Goal: Transaction & Acquisition: Purchase product/service

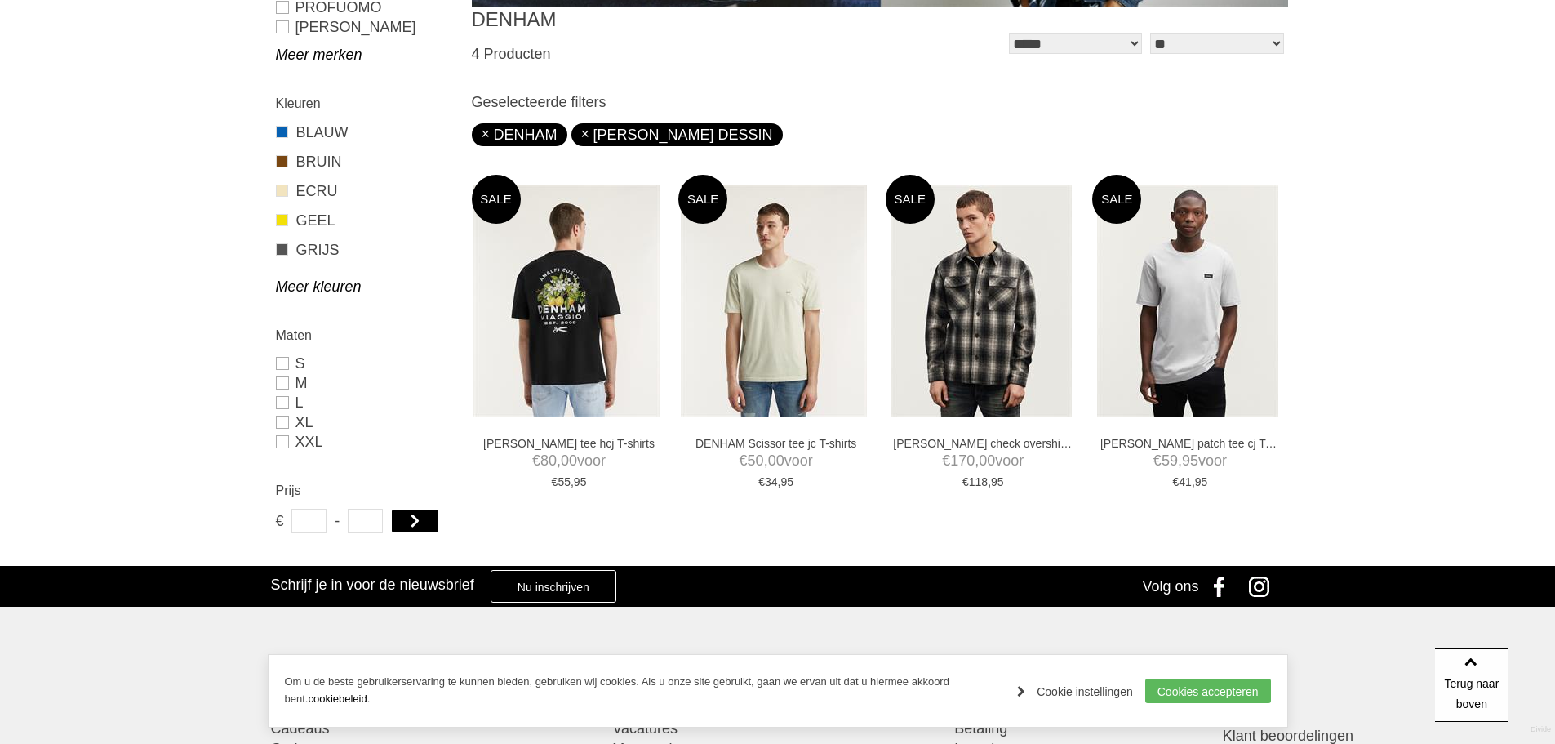
scroll to position [490, 0]
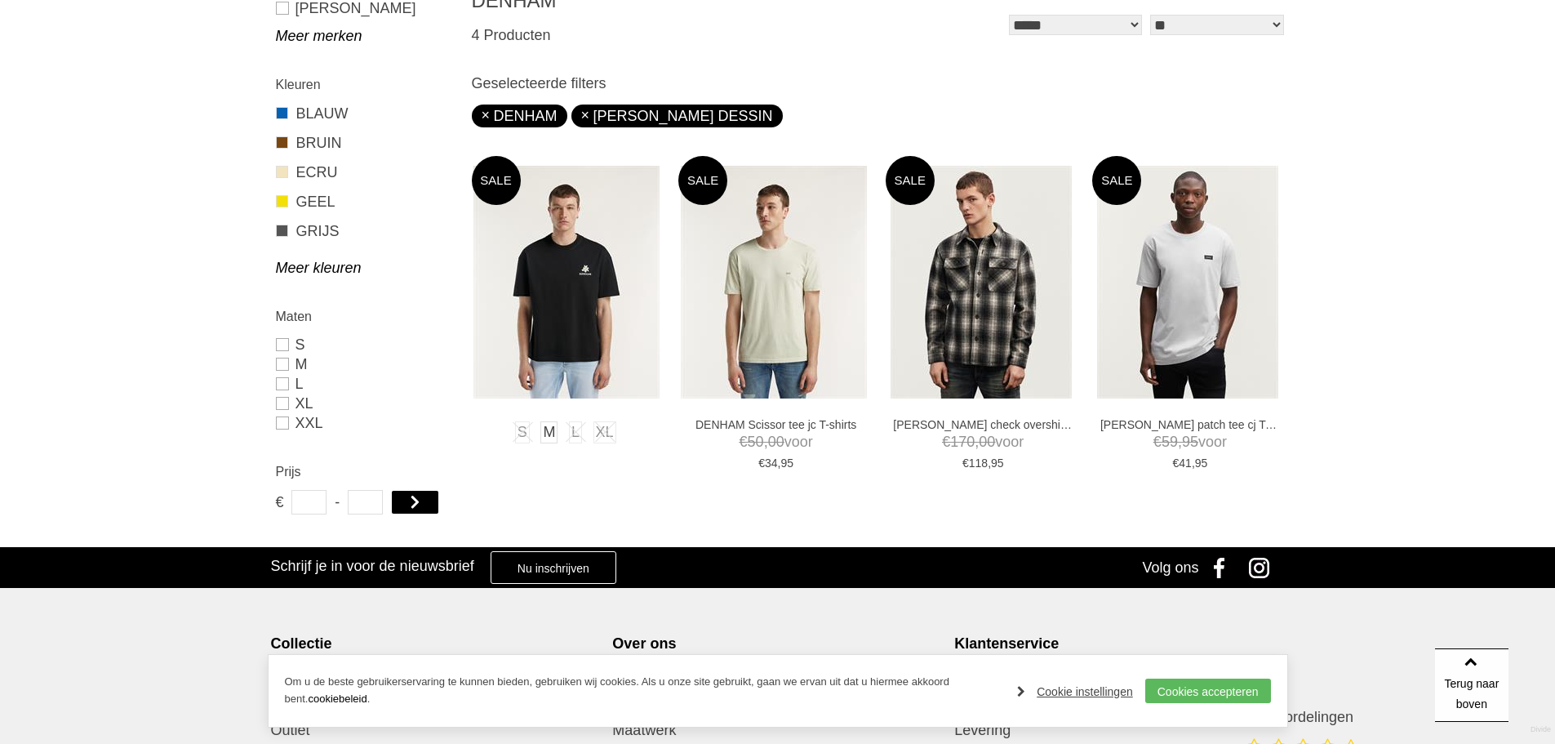
click at [580, 271] on img at bounding box center [566, 282] width 186 height 233
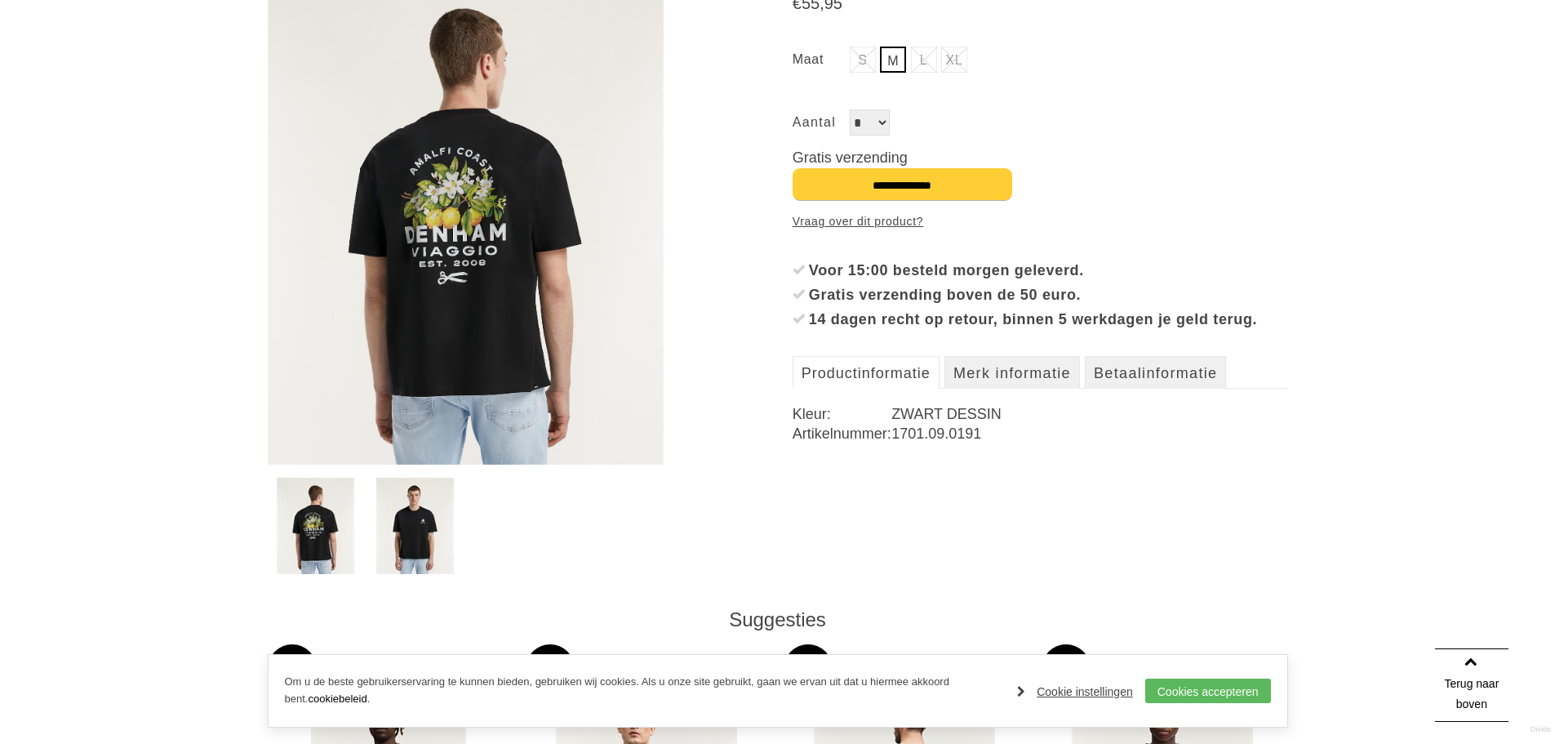
scroll to position [327, 0]
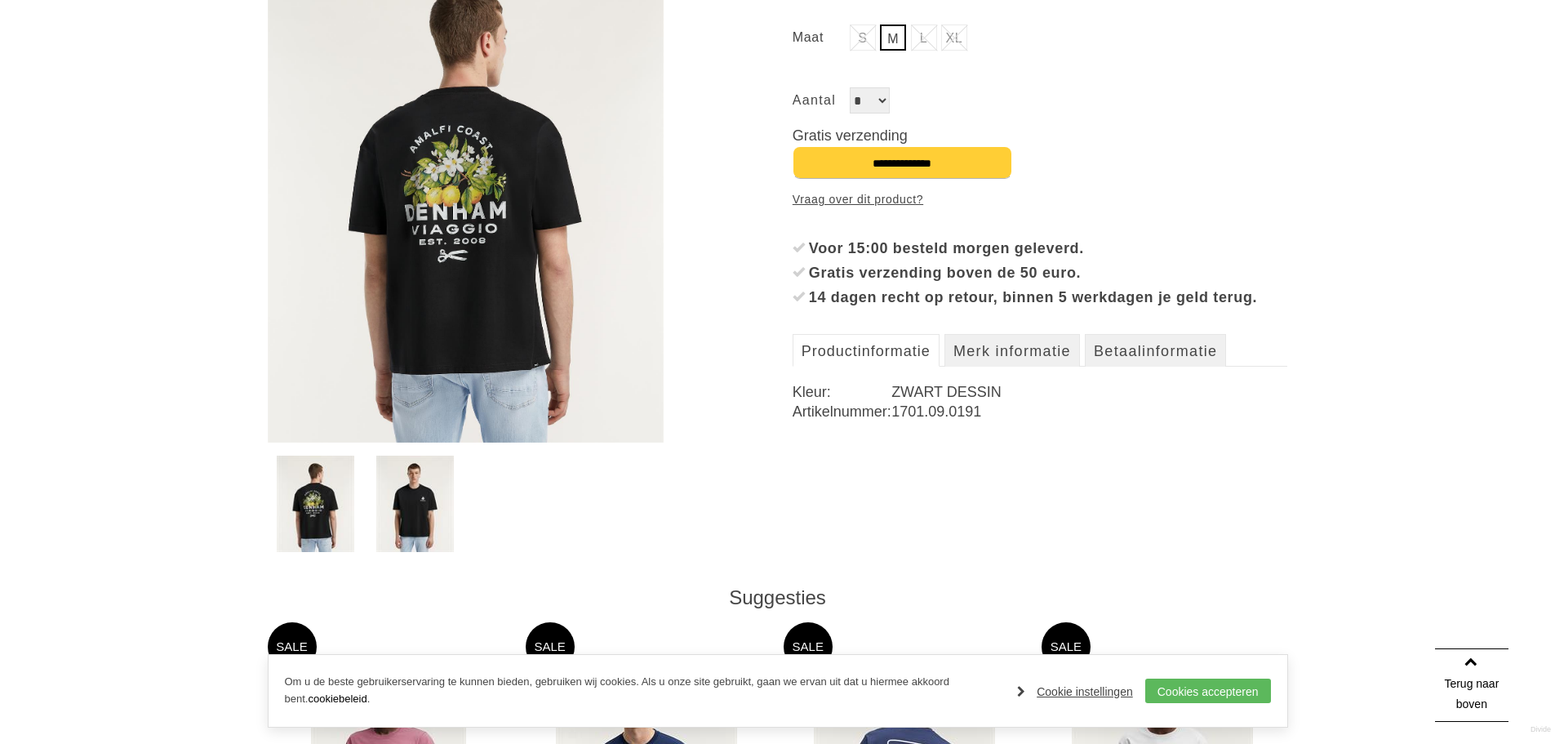
click at [432, 500] on img at bounding box center [415, 504] width 78 height 96
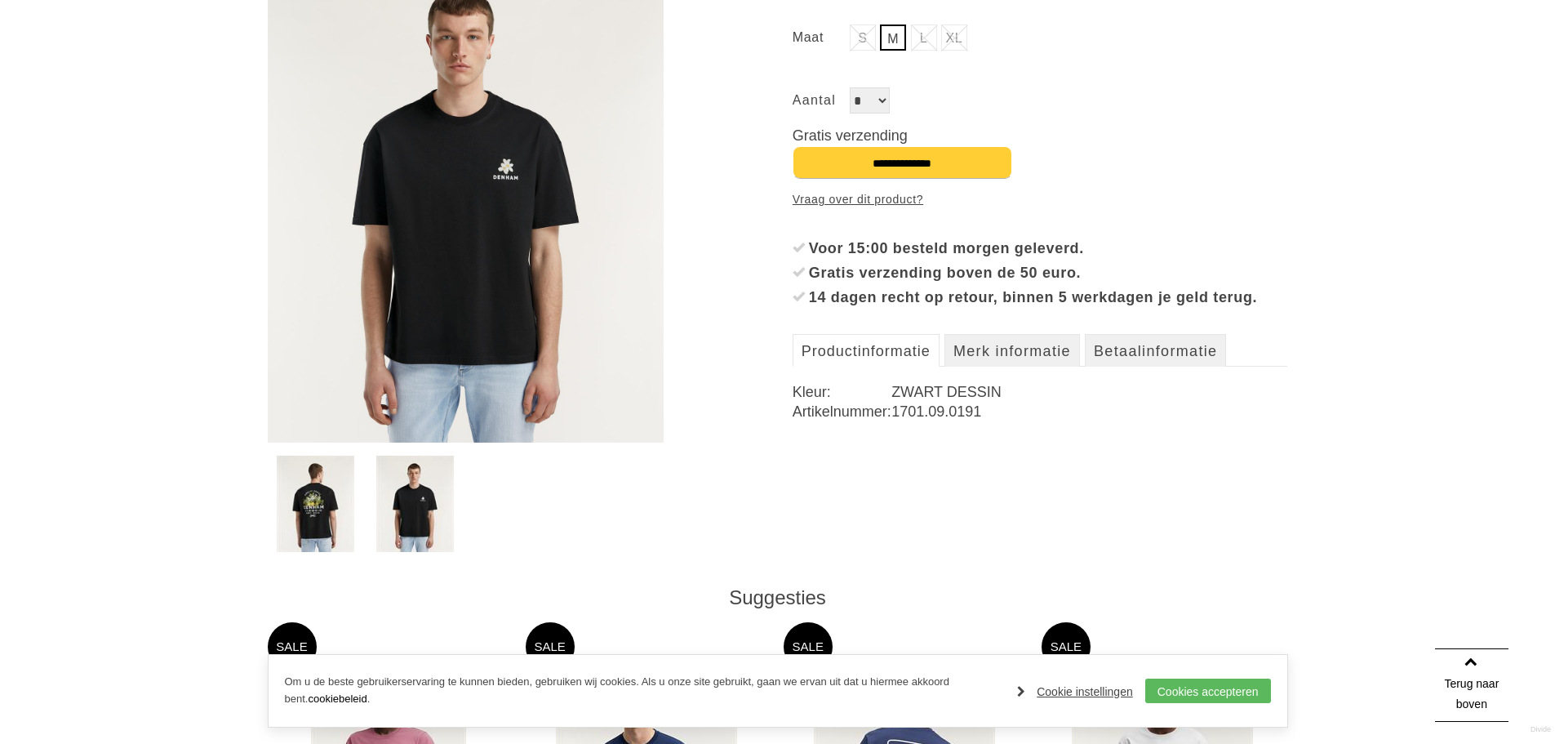
click at [359, 507] on link at bounding box center [316, 504] width 95 height 96
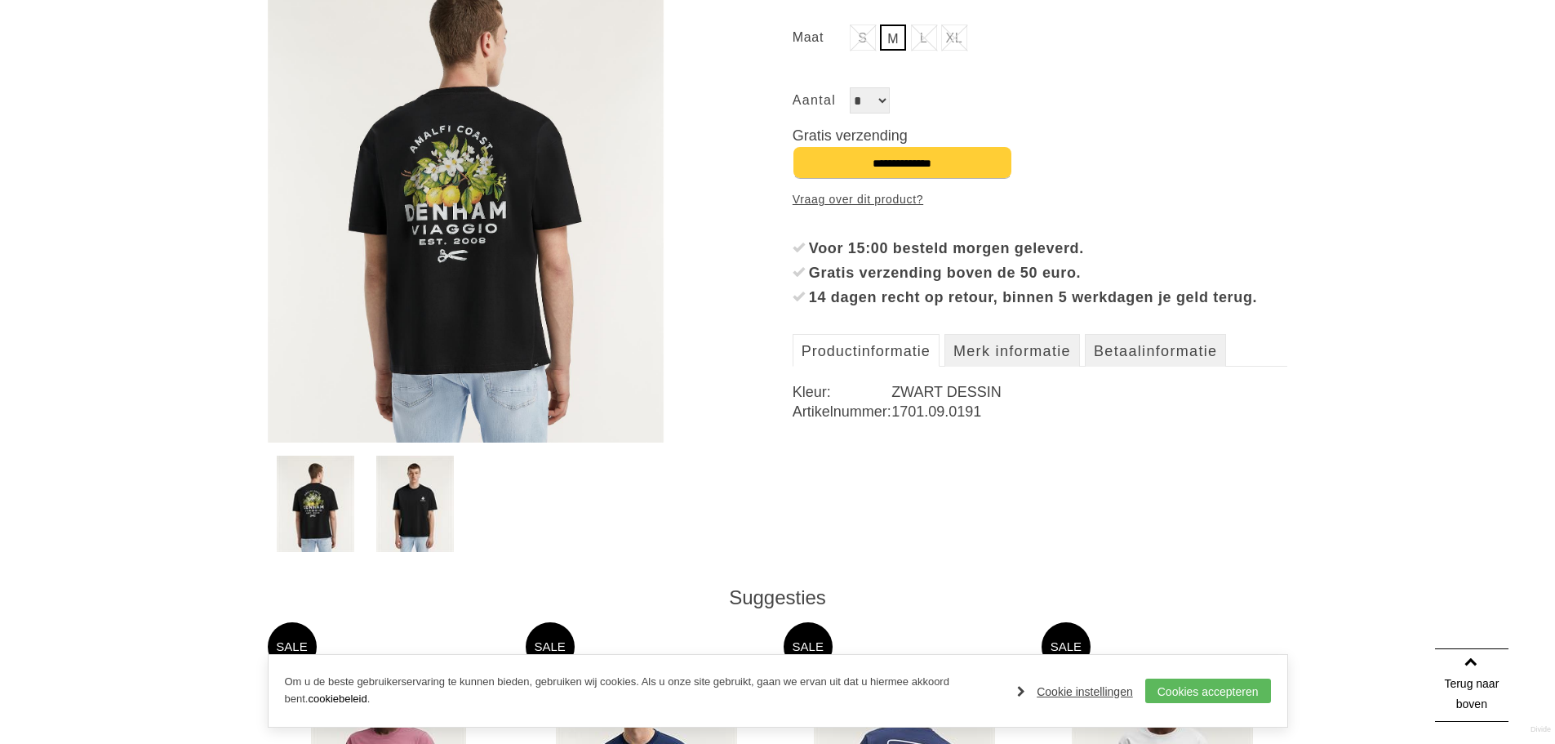
click at [359, 507] on link at bounding box center [316, 504] width 95 height 96
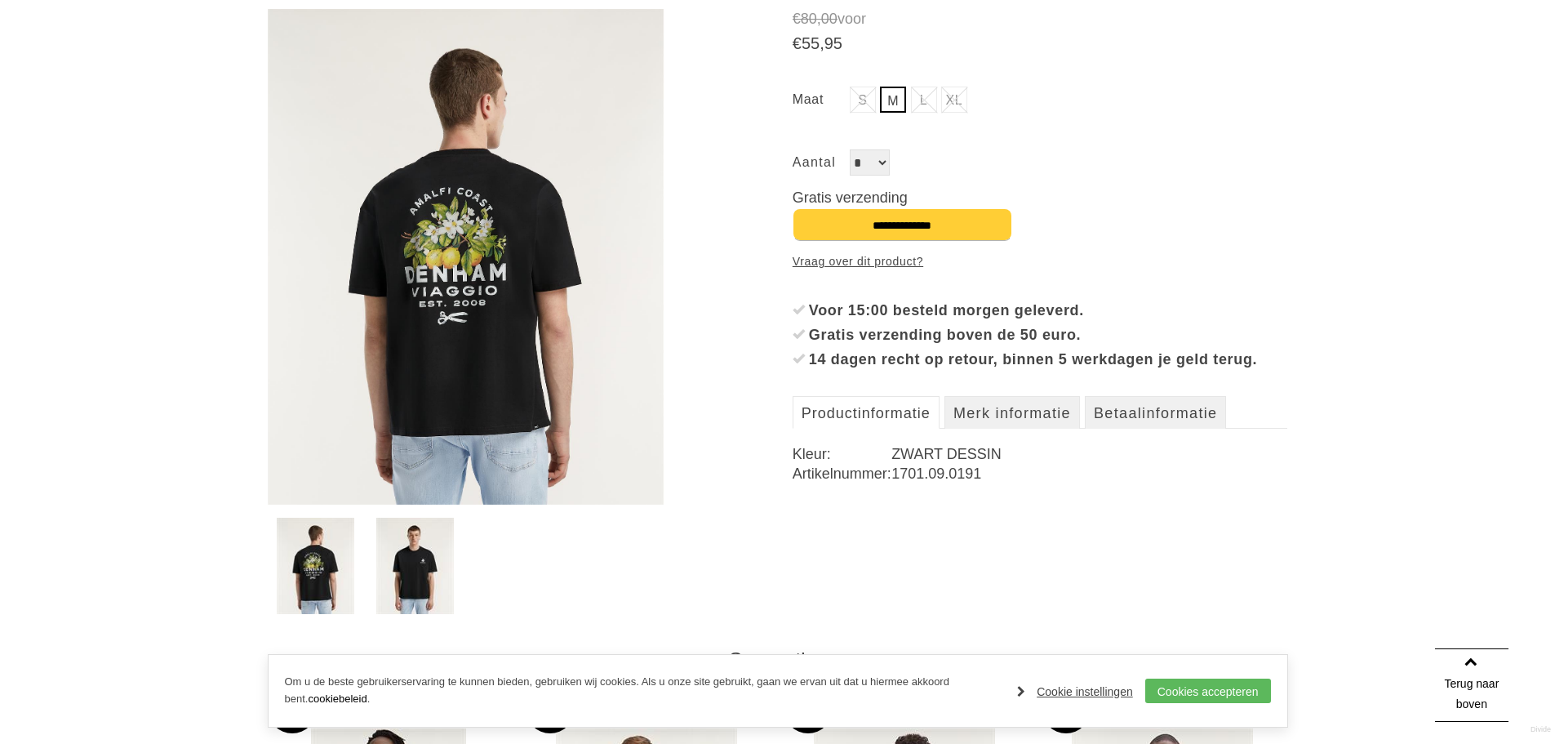
scroll to position [261, 0]
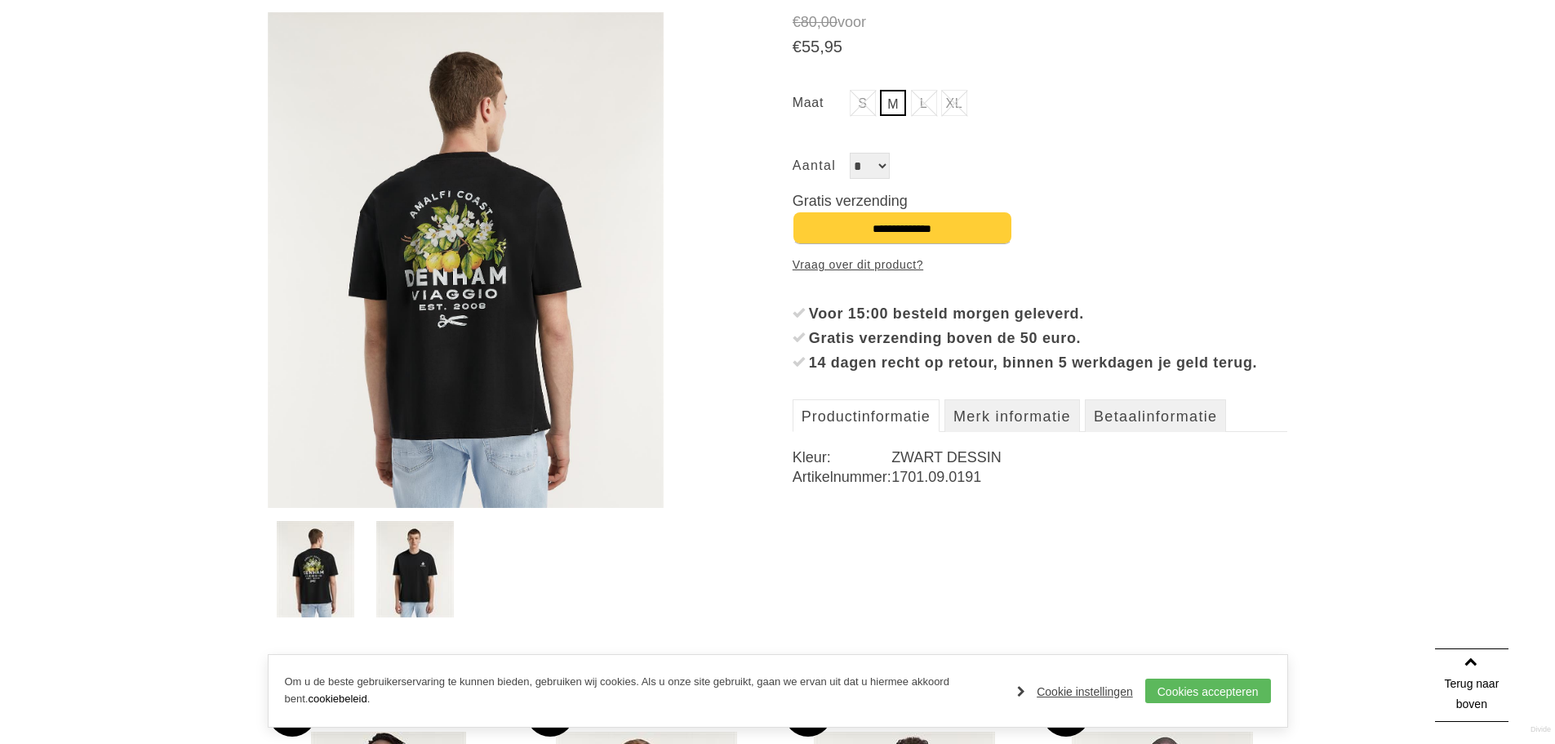
click at [425, 287] on img at bounding box center [466, 260] width 397 height 496
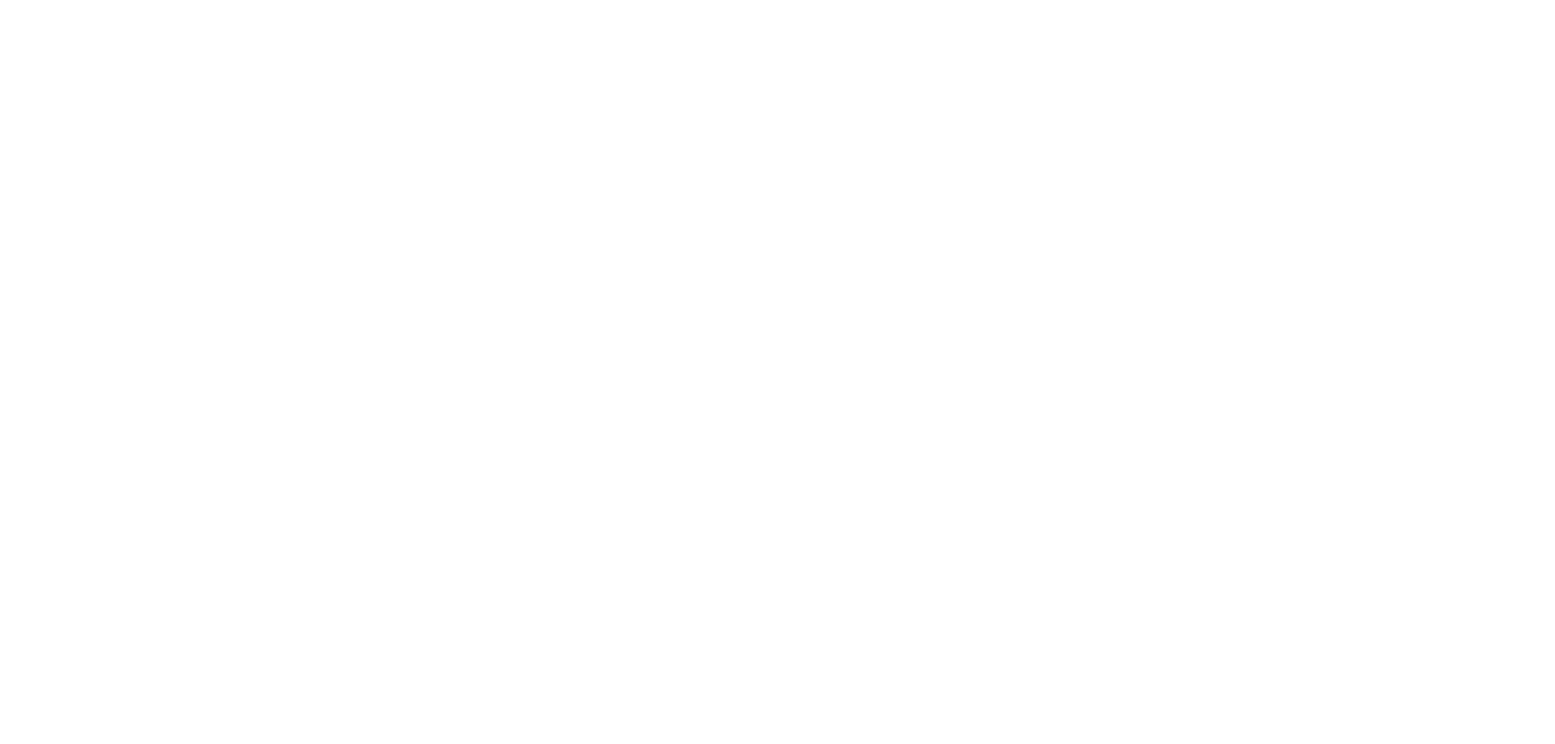
scroll to position [490, 0]
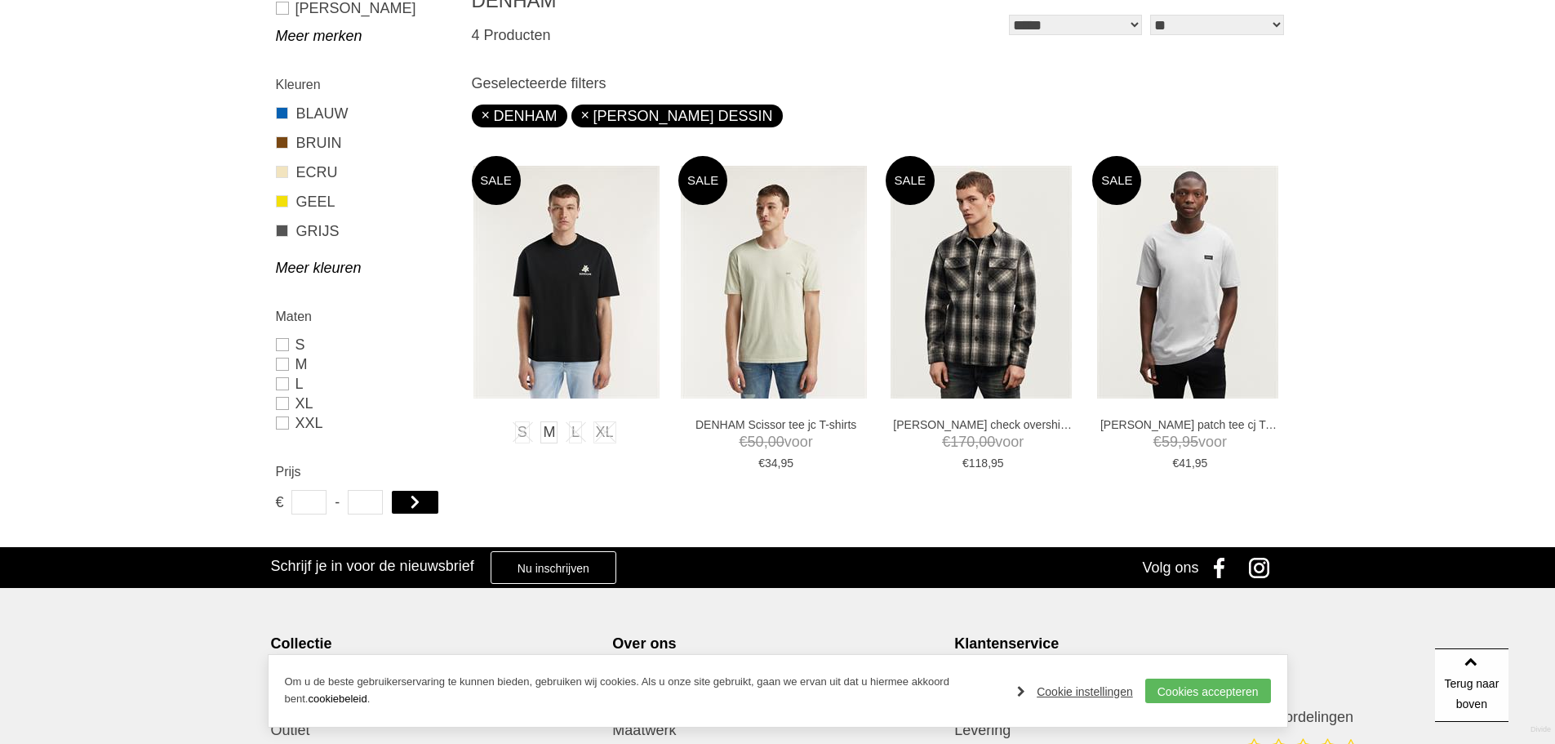
click at [553, 258] on img at bounding box center [566, 282] width 186 height 233
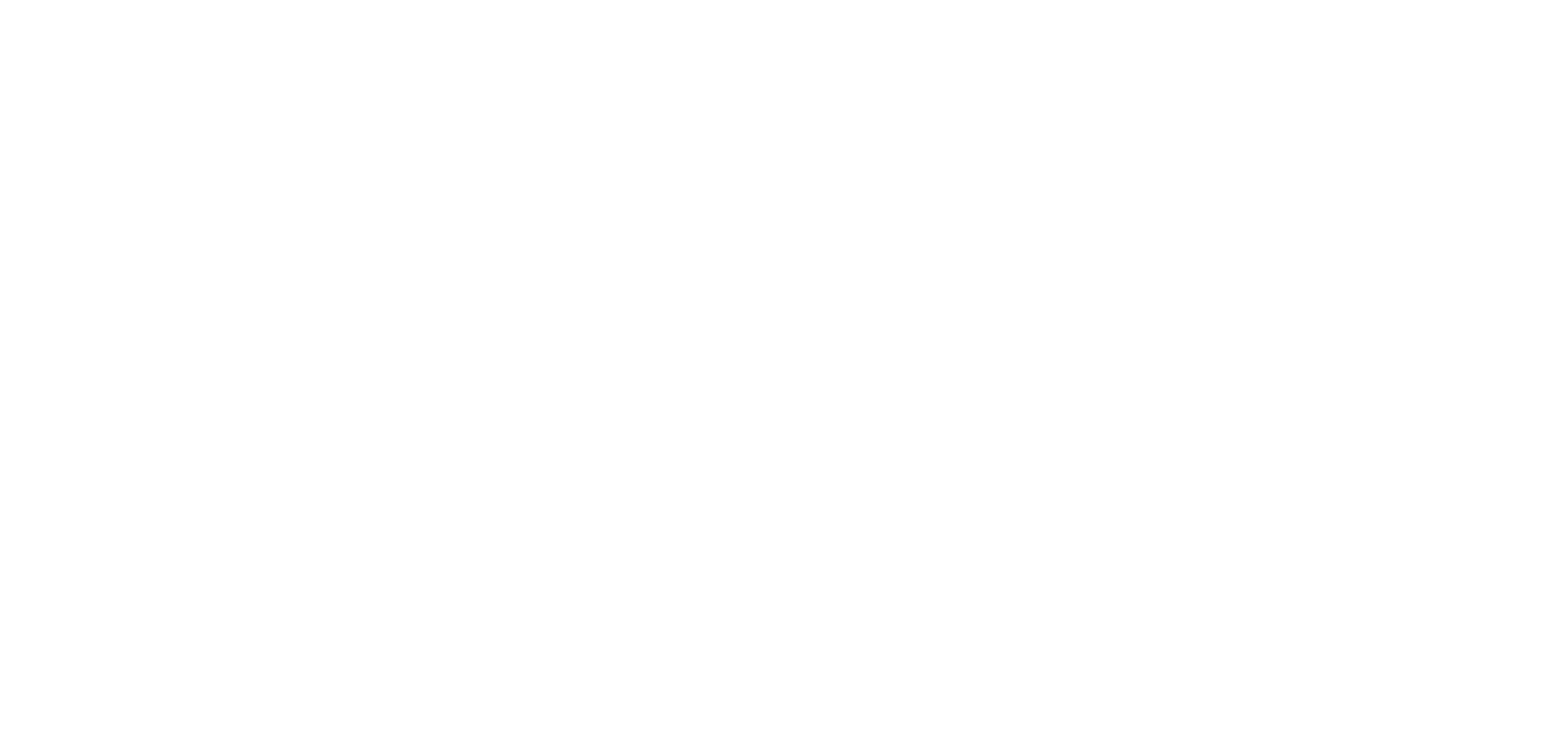
scroll to position [490, 0]
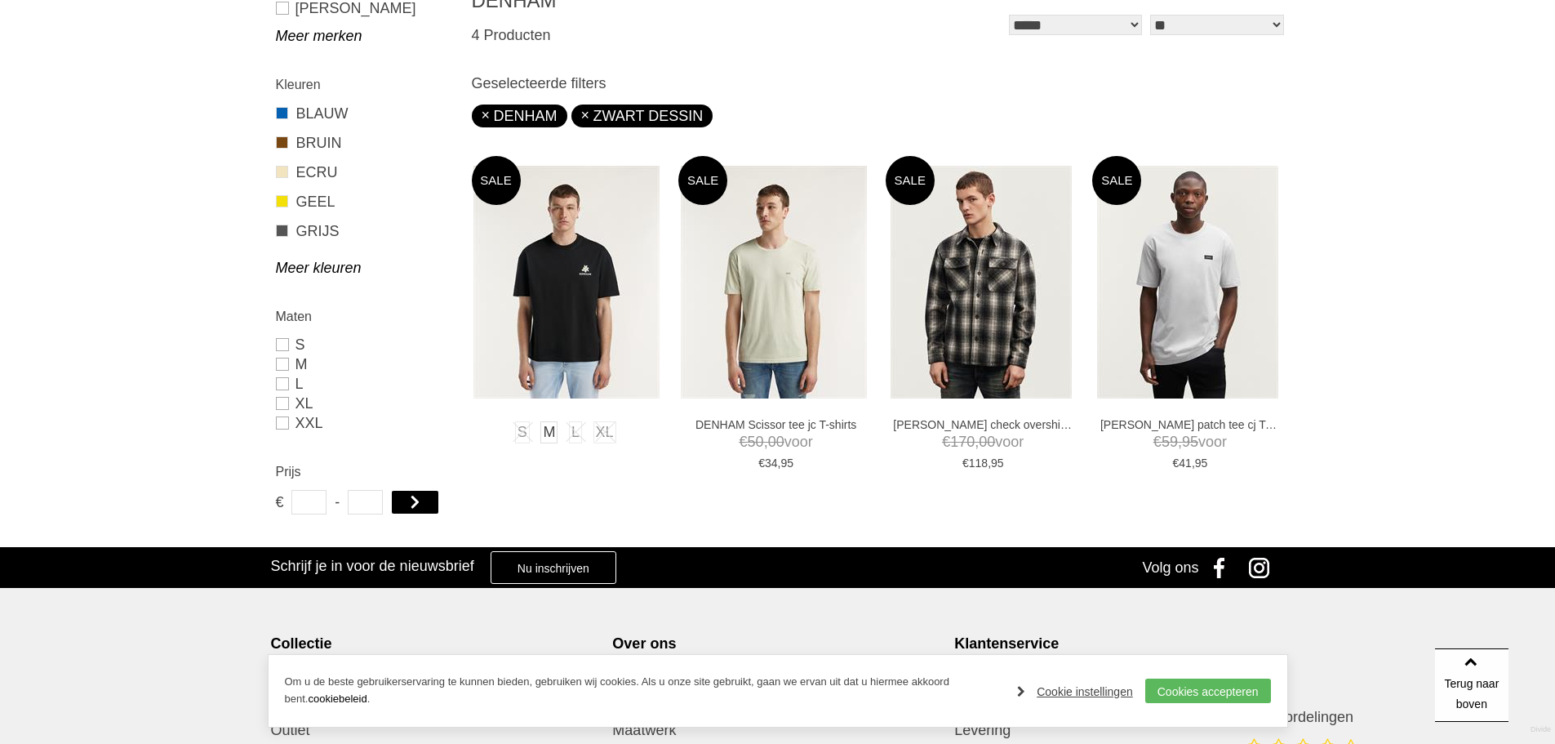
drag, startPoint x: 0, startPoint y: 0, endPoint x: 533, endPoint y: 302, distance: 612.7
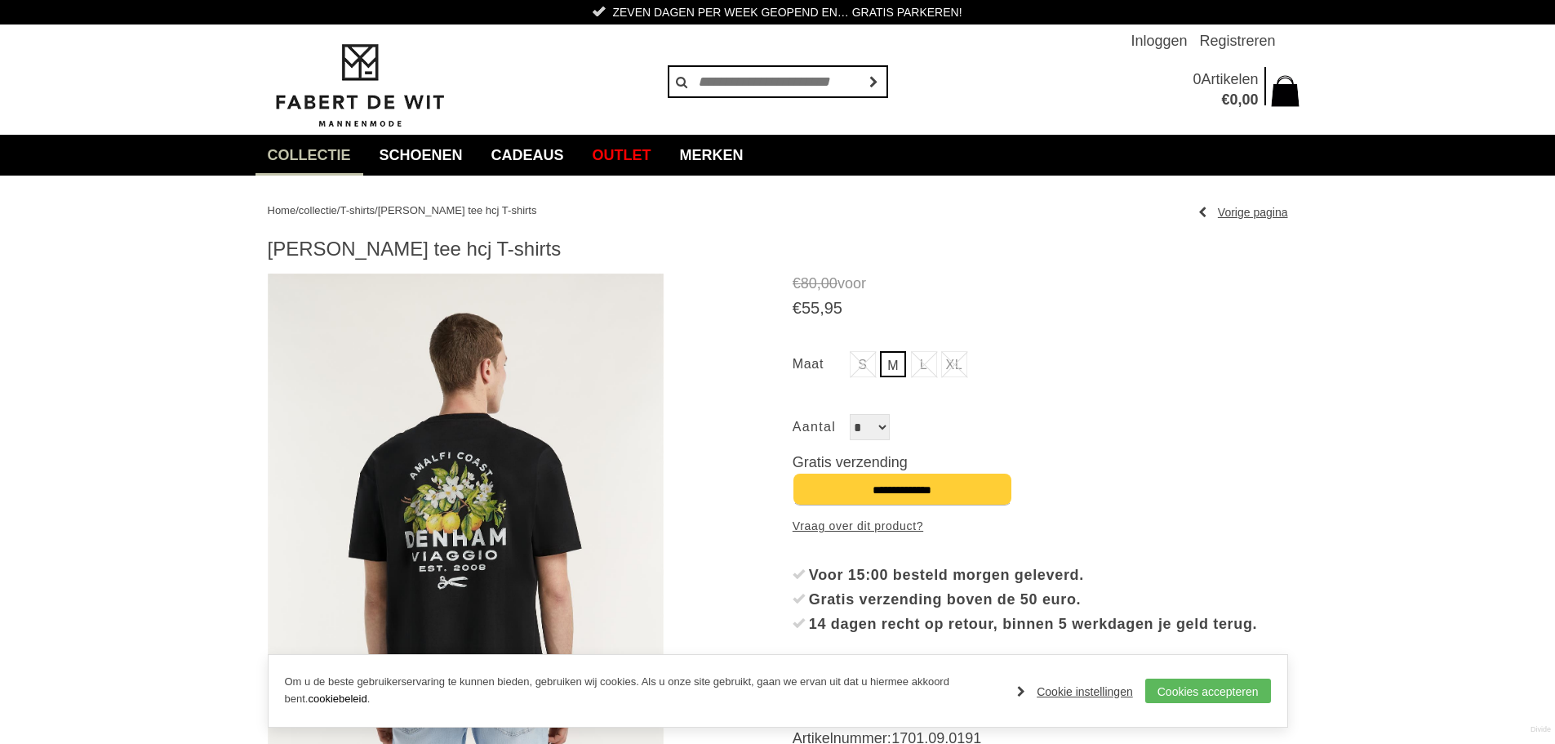
click at [507, 548] on img at bounding box center [466, 521] width 397 height 496
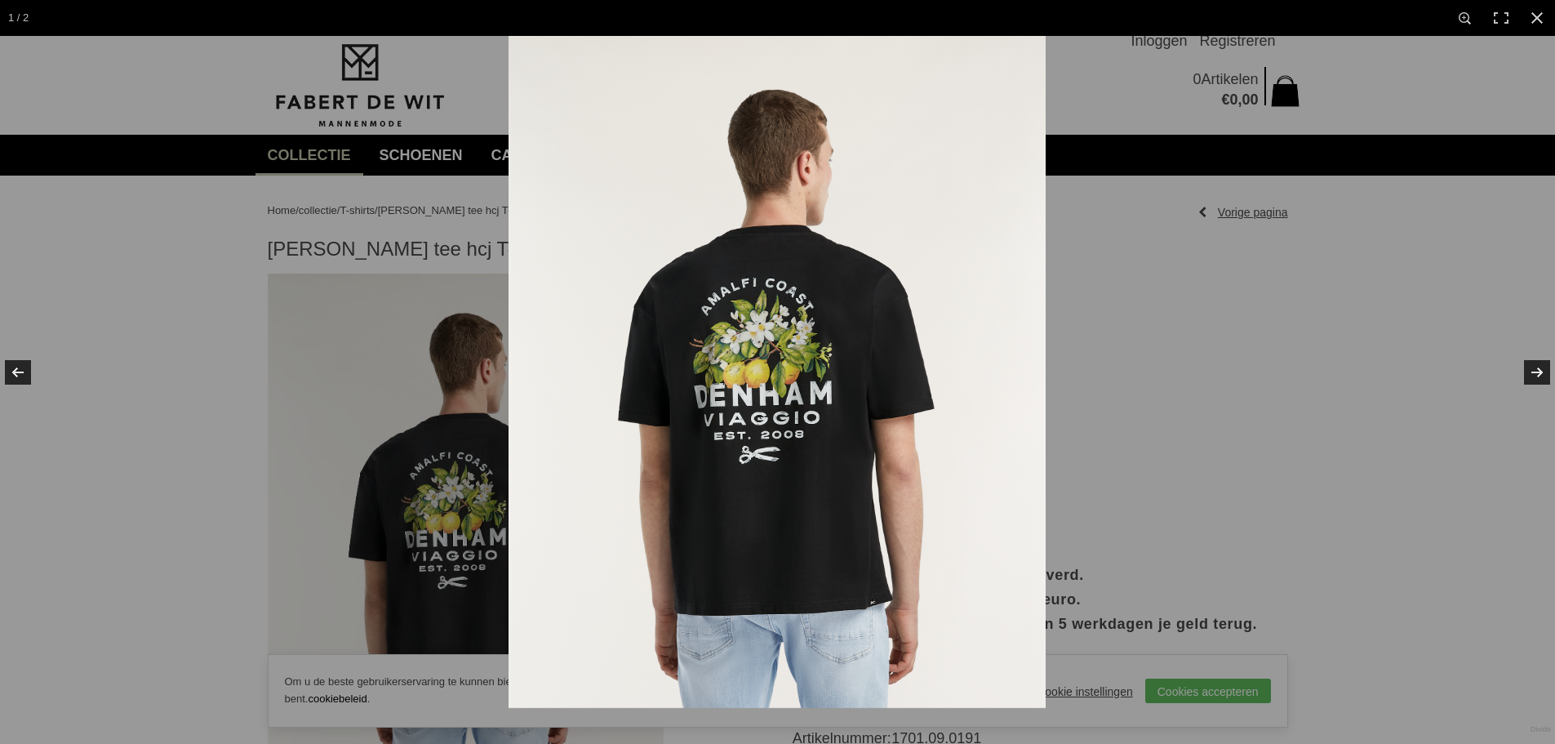
click at [833, 430] on img at bounding box center [777, 372] width 537 height 672
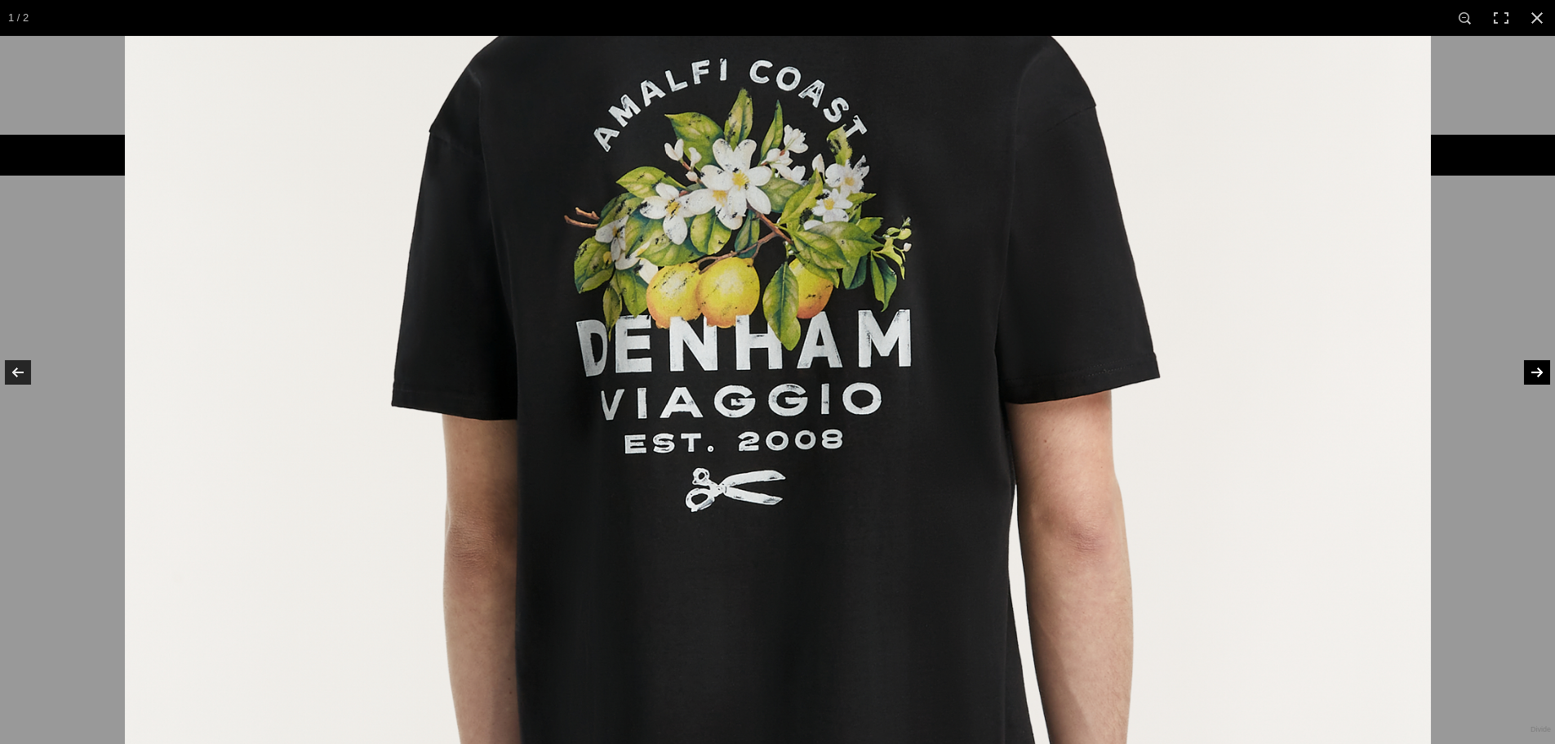
click at [1540, 362] on link at bounding box center [1526, 372] width 57 height 82
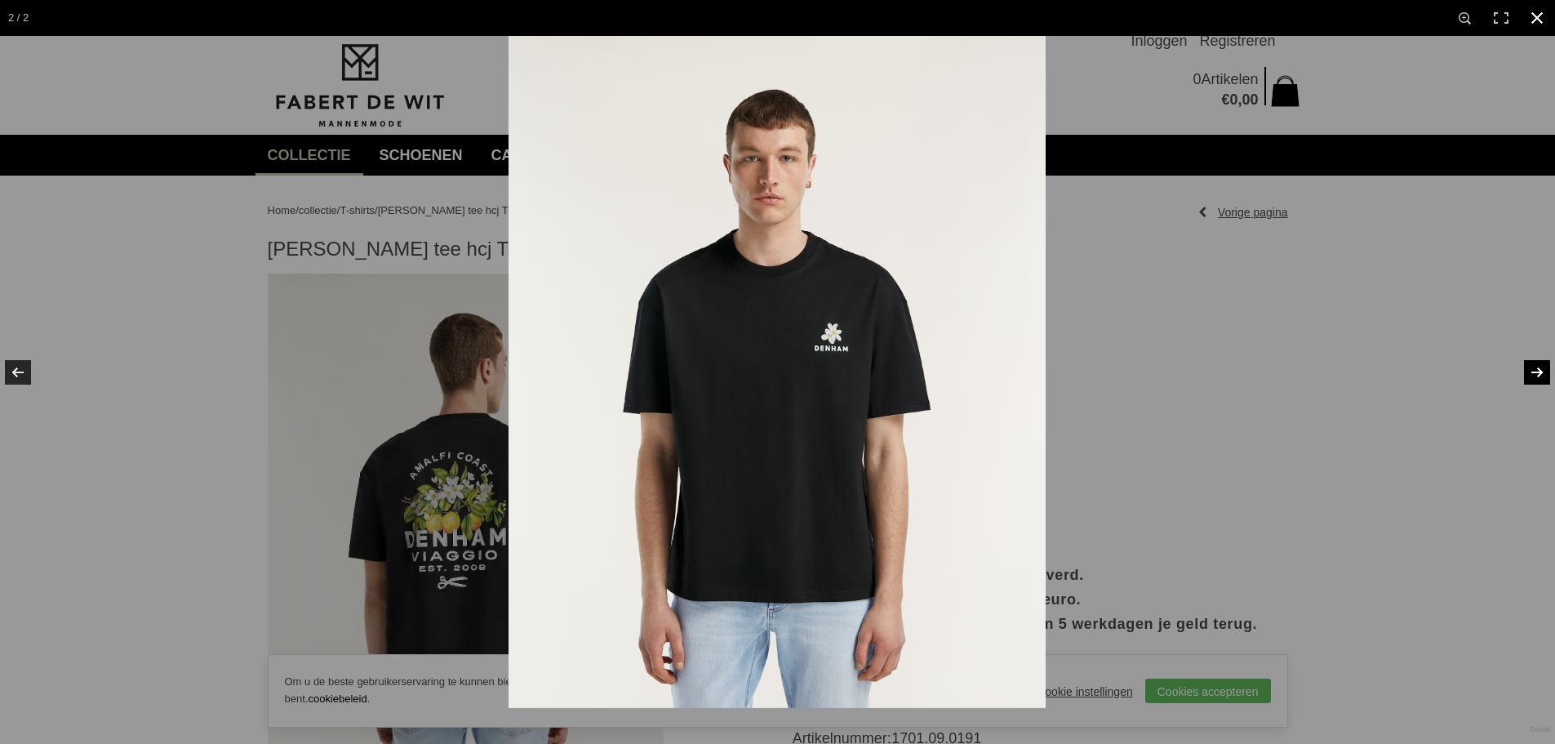
click at [1482, 390] on div at bounding box center [1286, 408] width 1555 height 744
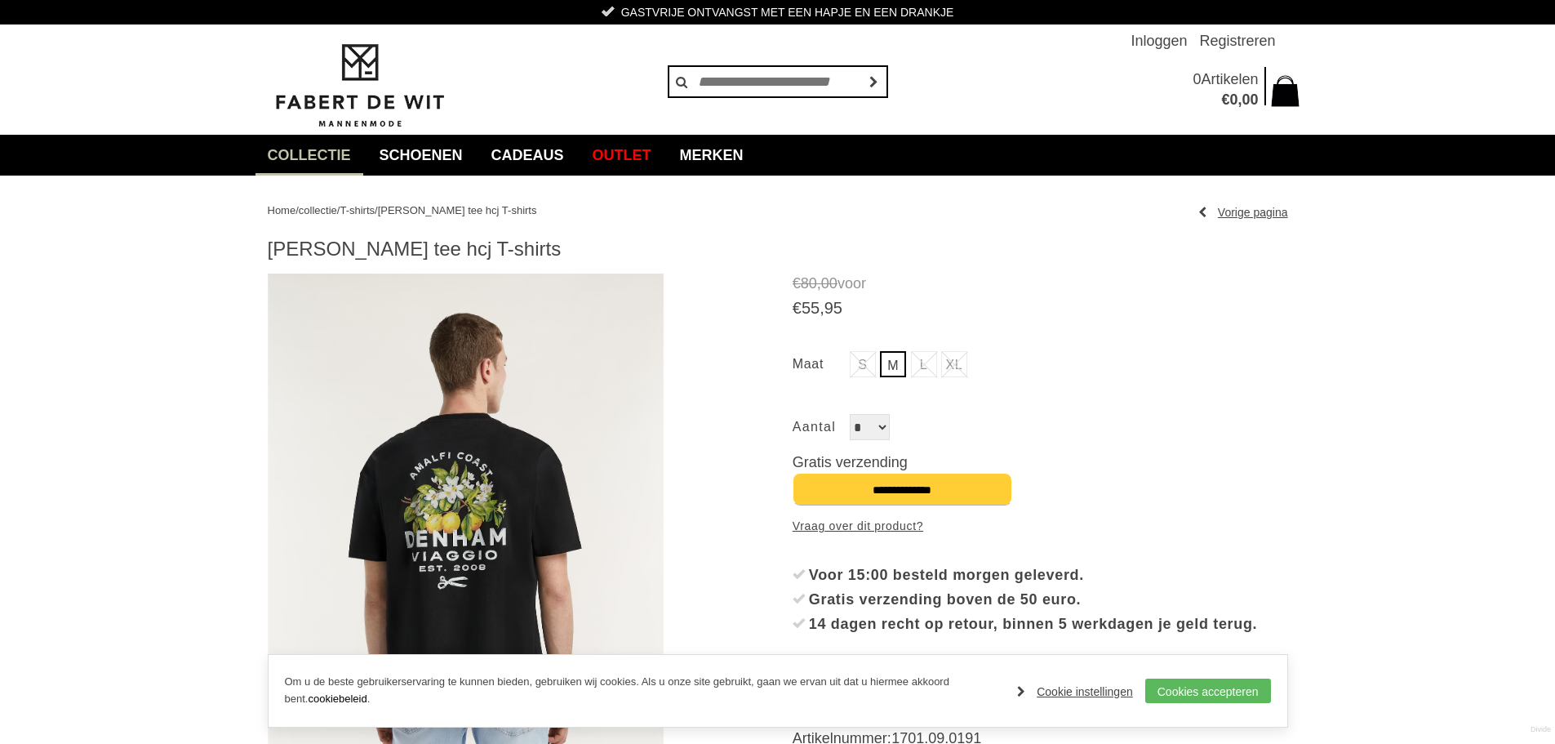
click at [896, 371] on link "M" at bounding box center [893, 364] width 26 height 26
click at [936, 489] on input "**********" at bounding box center [903, 489] width 220 height 33
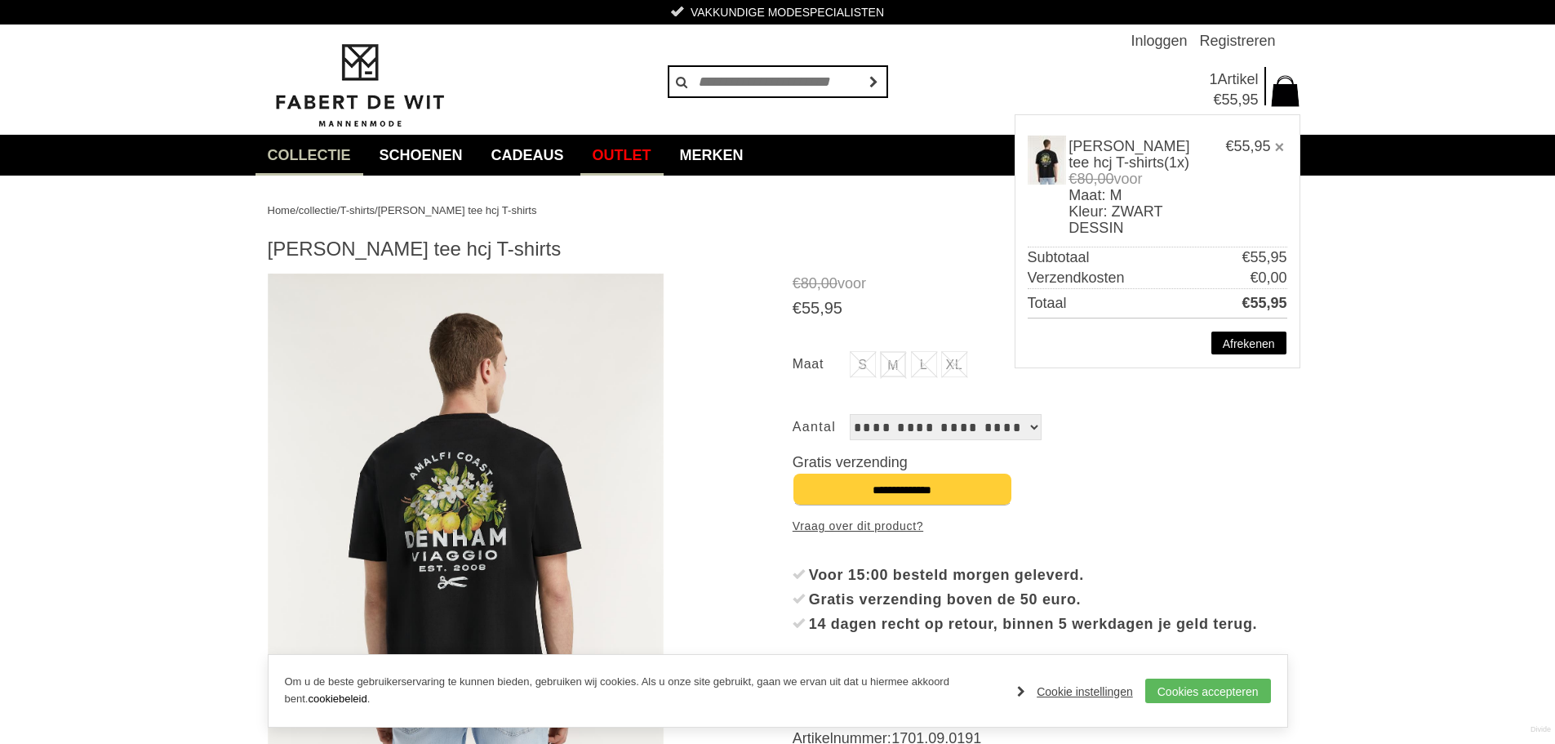
click at [647, 157] on link "Outlet" at bounding box center [621, 155] width 83 height 41
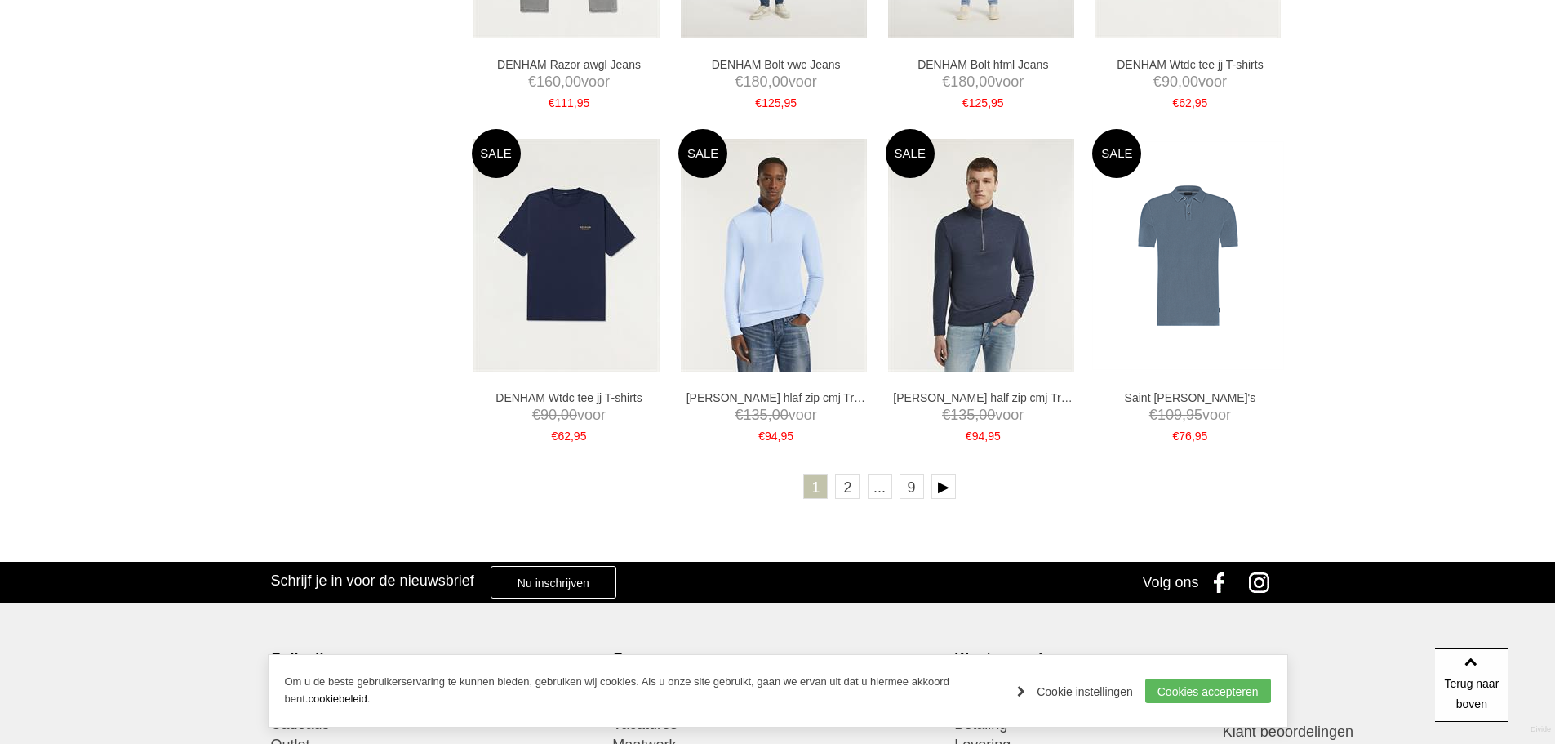
scroll to position [2841, 0]
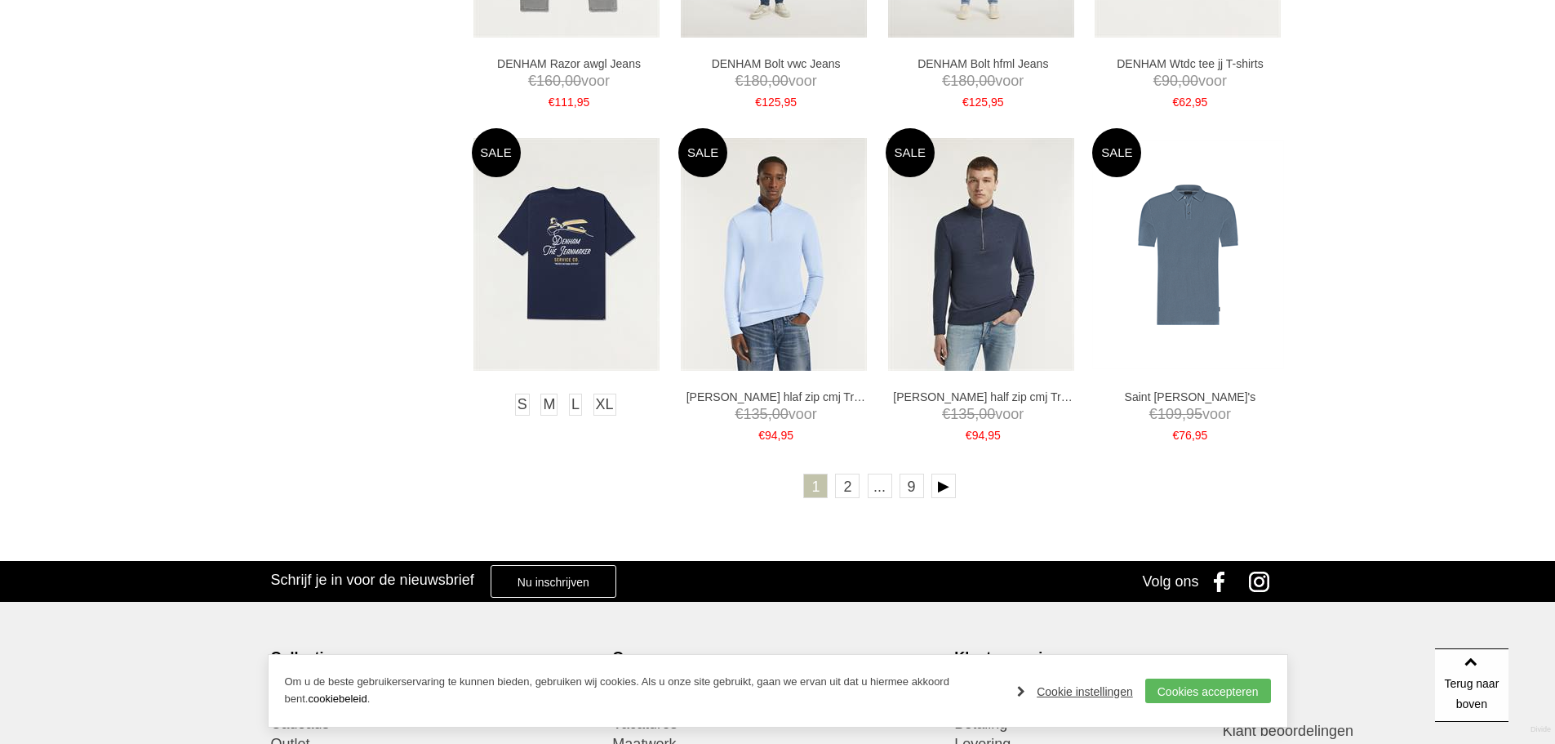
click at [576, 306] on img at bounding box center [566, 254] width 186 height 233
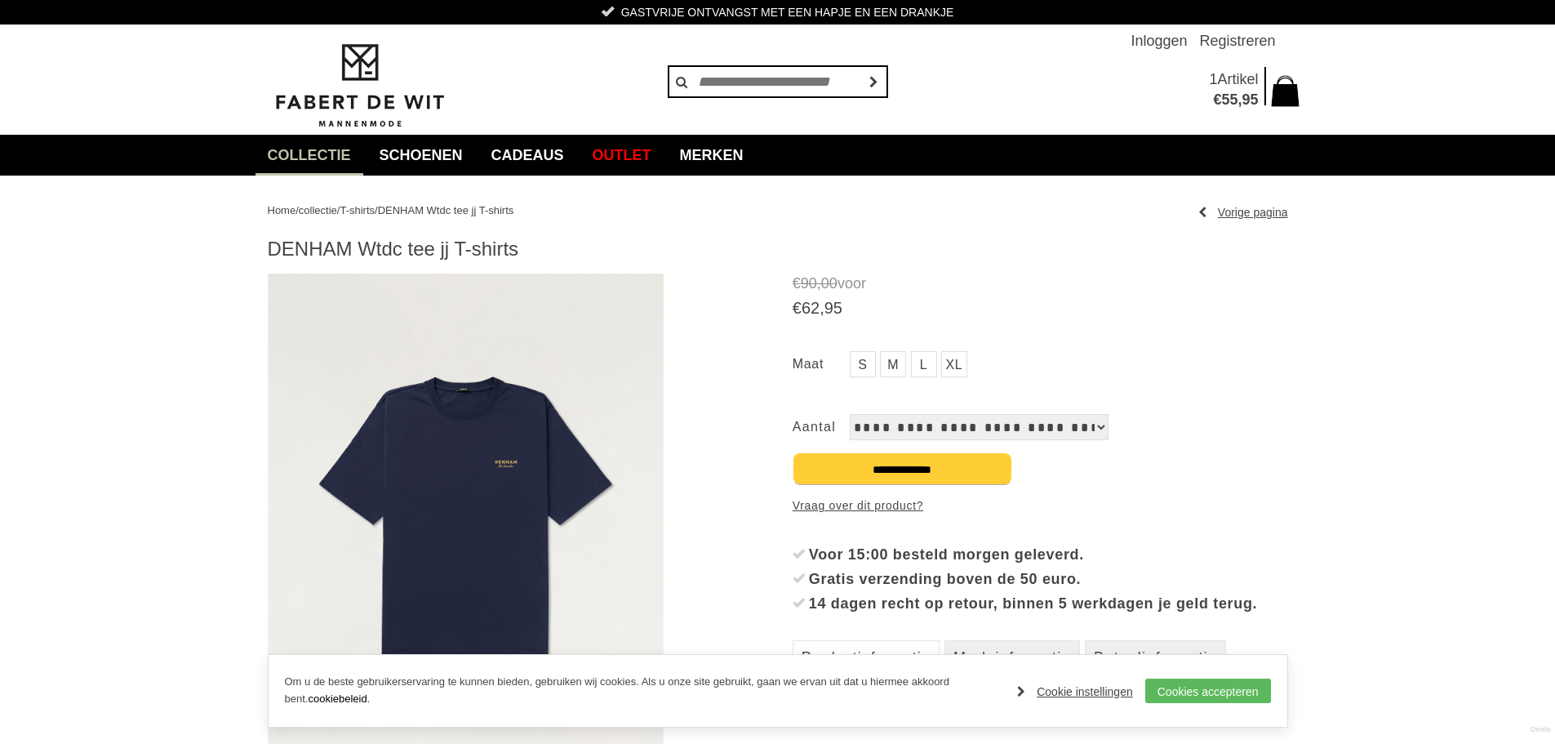
click at [526, 470] on img at bounding box center [466, 521] width 397 height 496
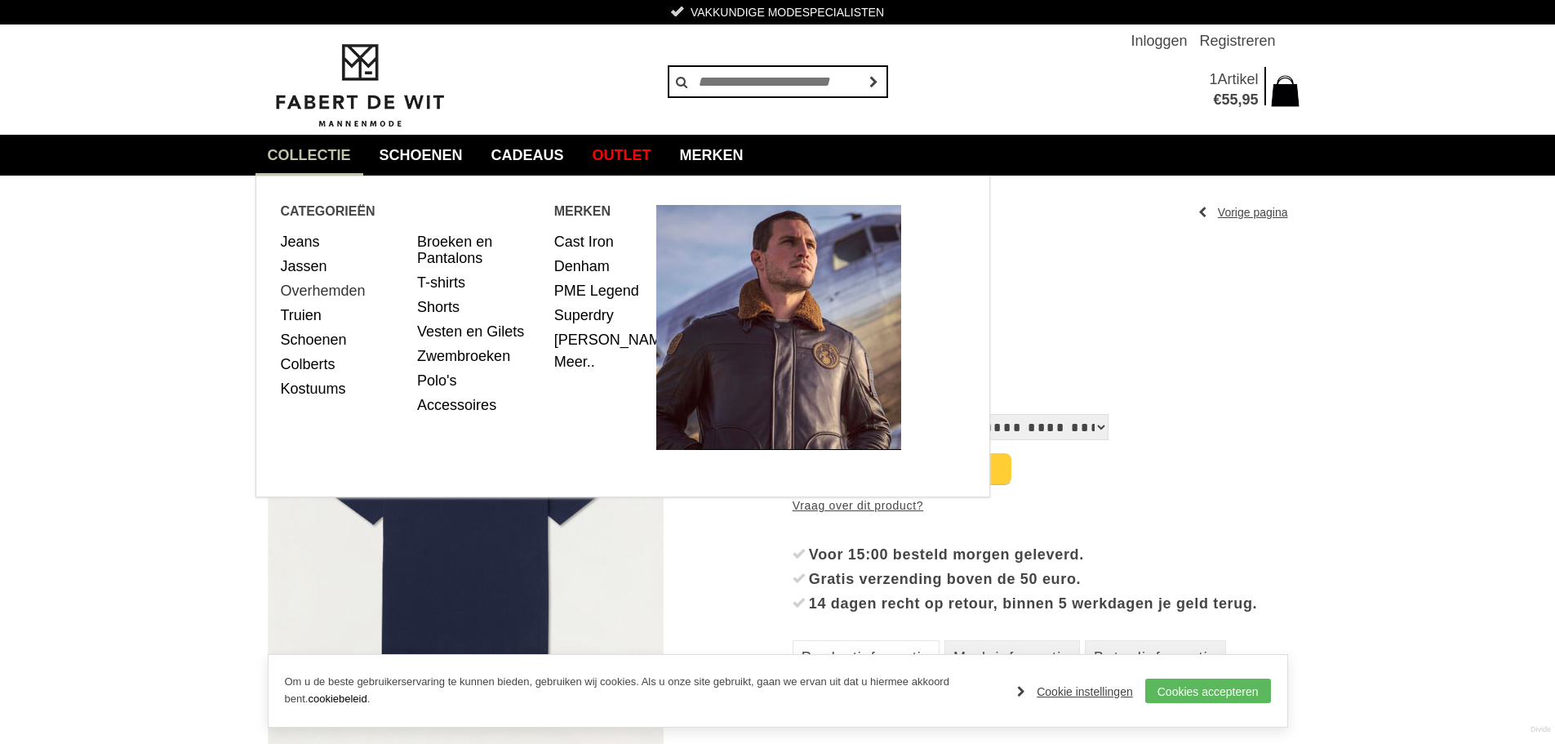
click at [358, 291] on link "Overhemden" at bounding box center [343, 290] width 125 height 24
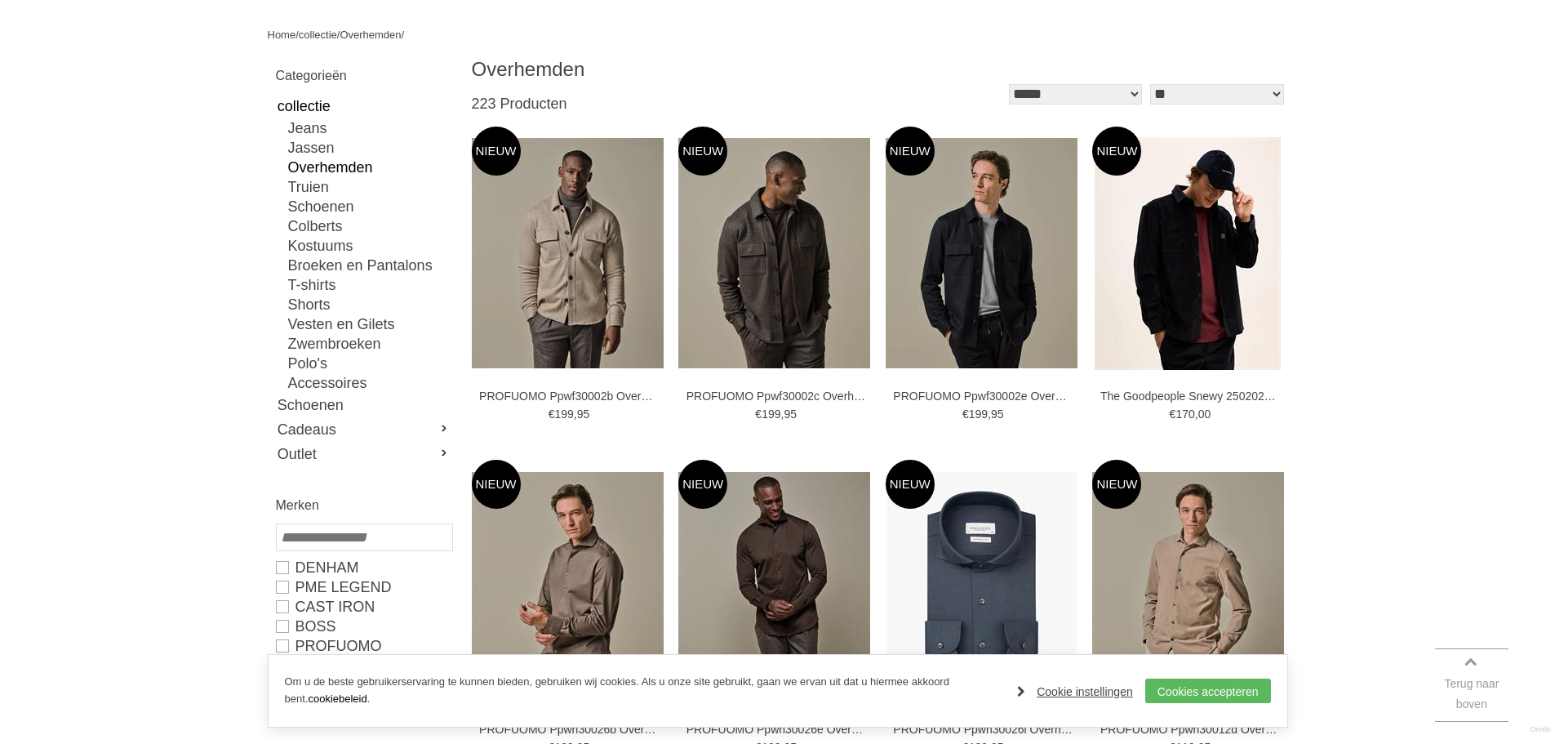
scroll to position [359, 0]
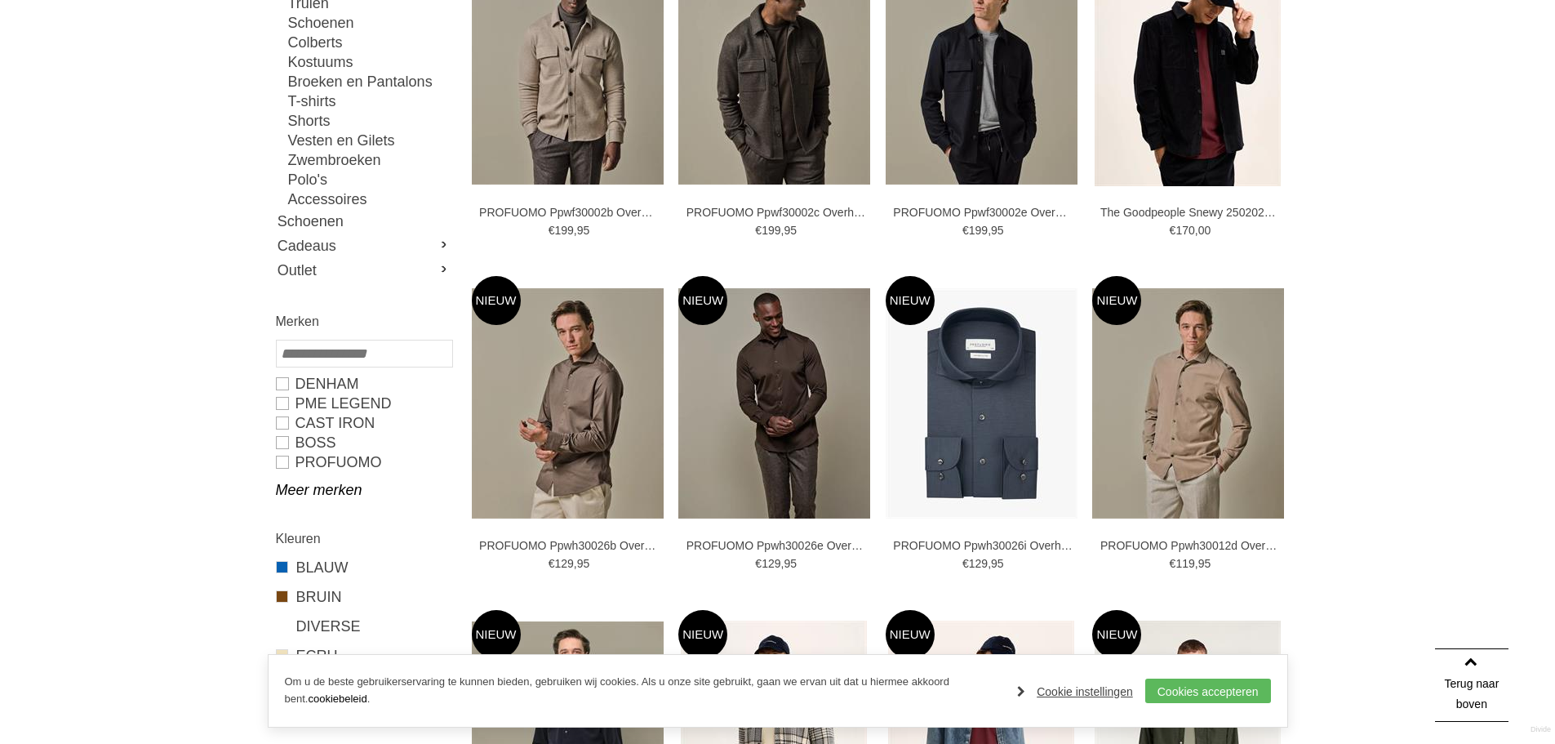
click at [329, 361] on input "search" at bounding box center [364, 354] width 177 height 28
click at [309, 460] on link "PROFUOMO" at bounding box center [364, 462] width 176 height 20
type input "**"
type input "***"
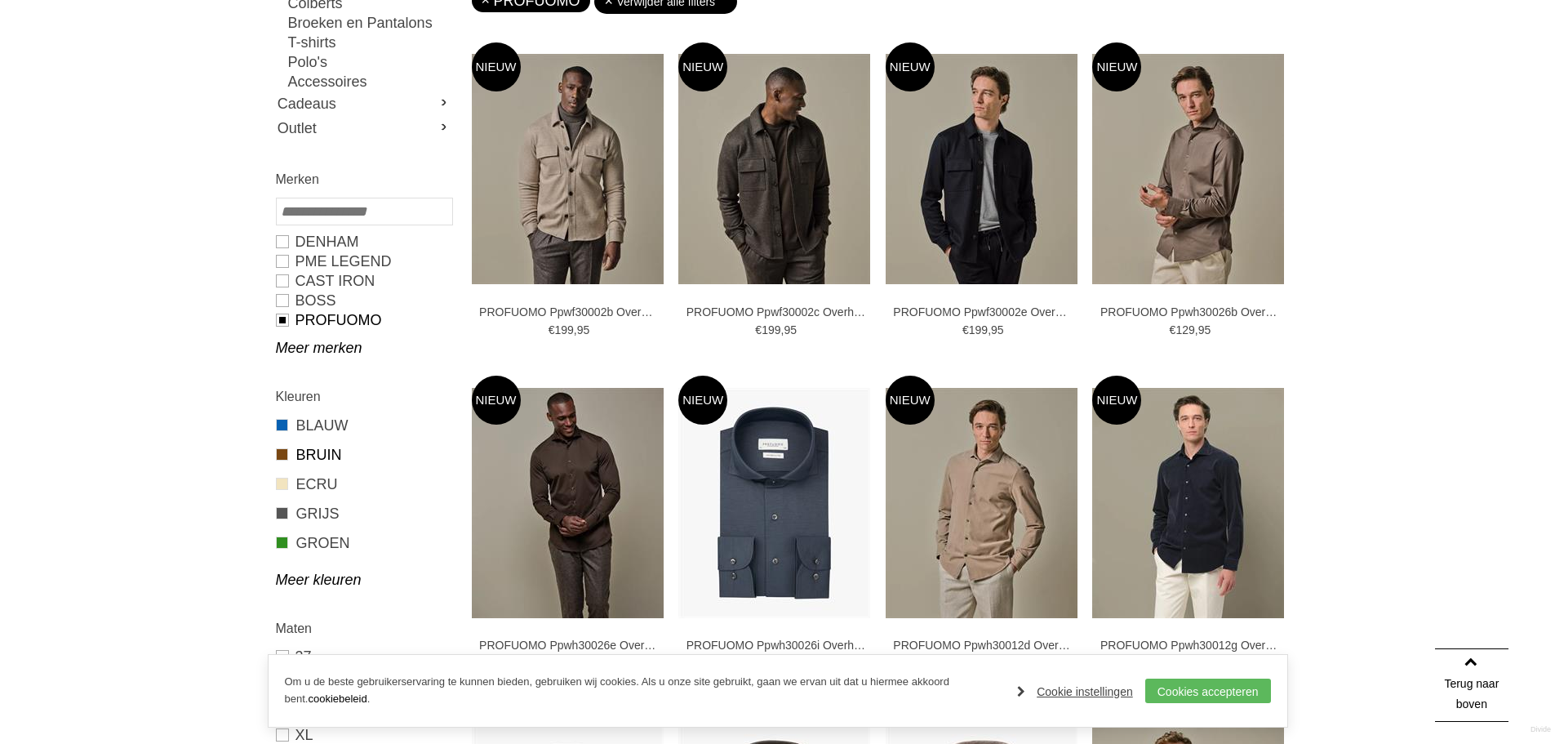
click at [309, 449] on link "BRUIN" at bounding box center [364, 454] width 176 height 21
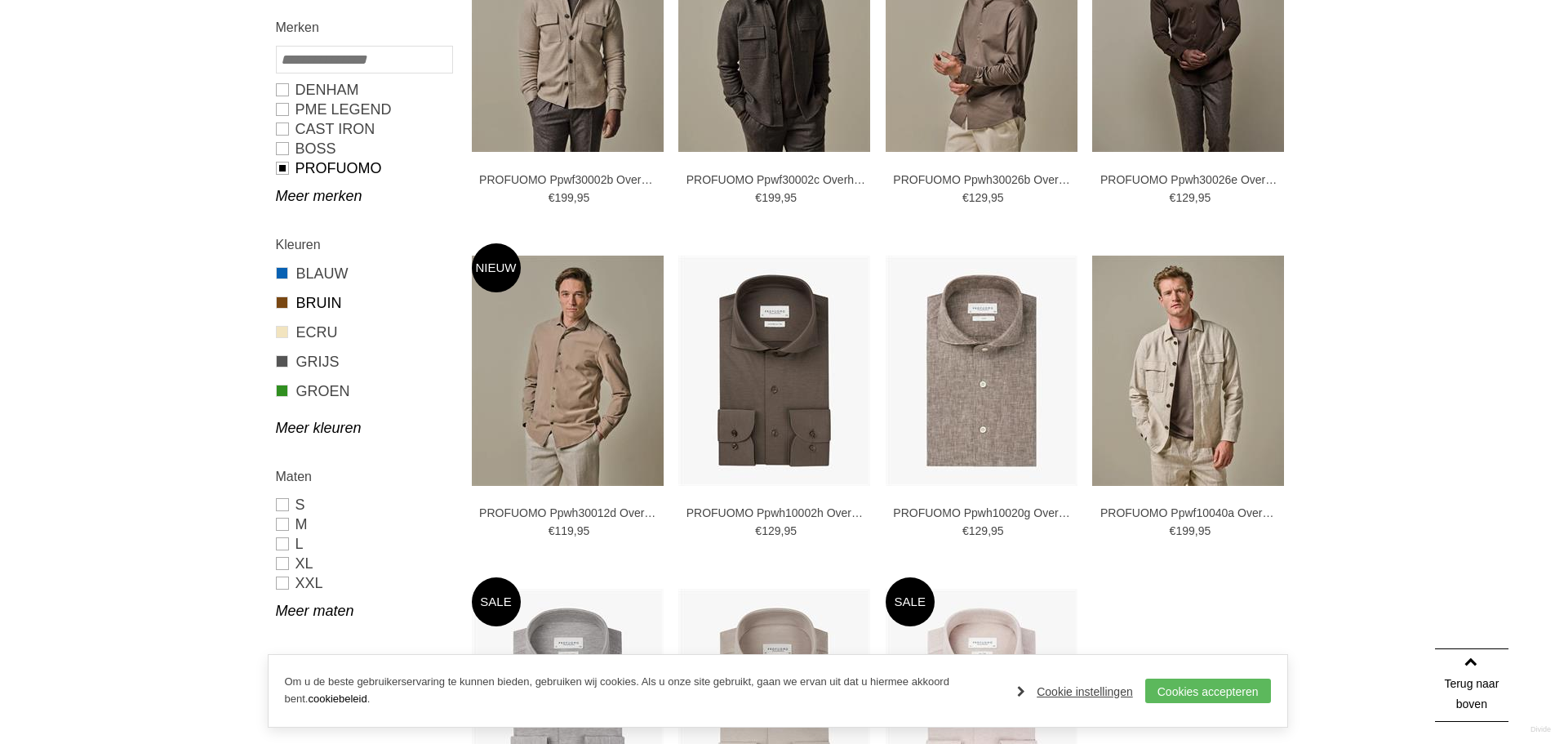
scroll to position [522, 0]
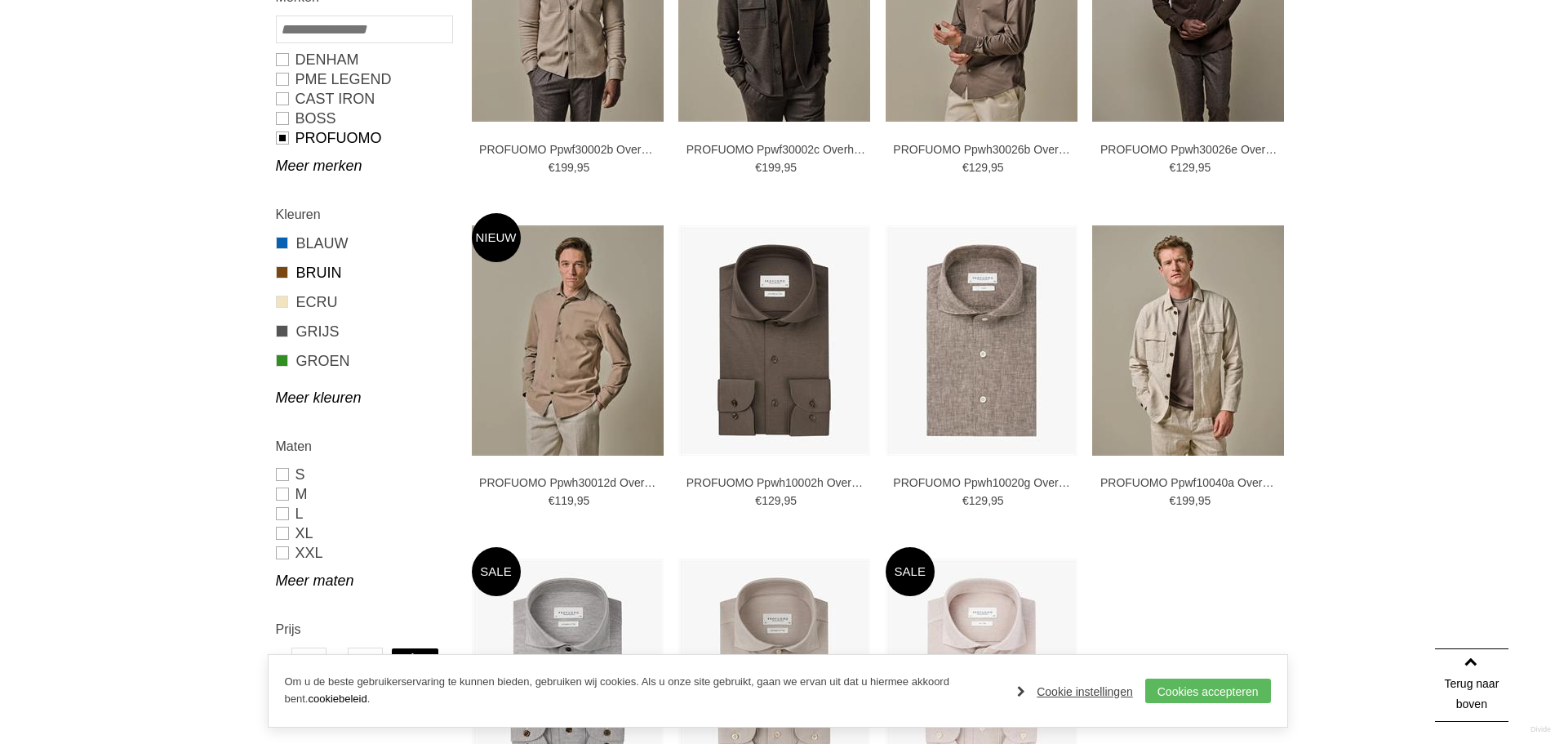
click at [1518, 309] on div "Home / collectie / Overhemden / PROFUOMO / BRUIN / Categorieën collectie Jassen…" at bounding box center [777, 515] width 1555 height 1723
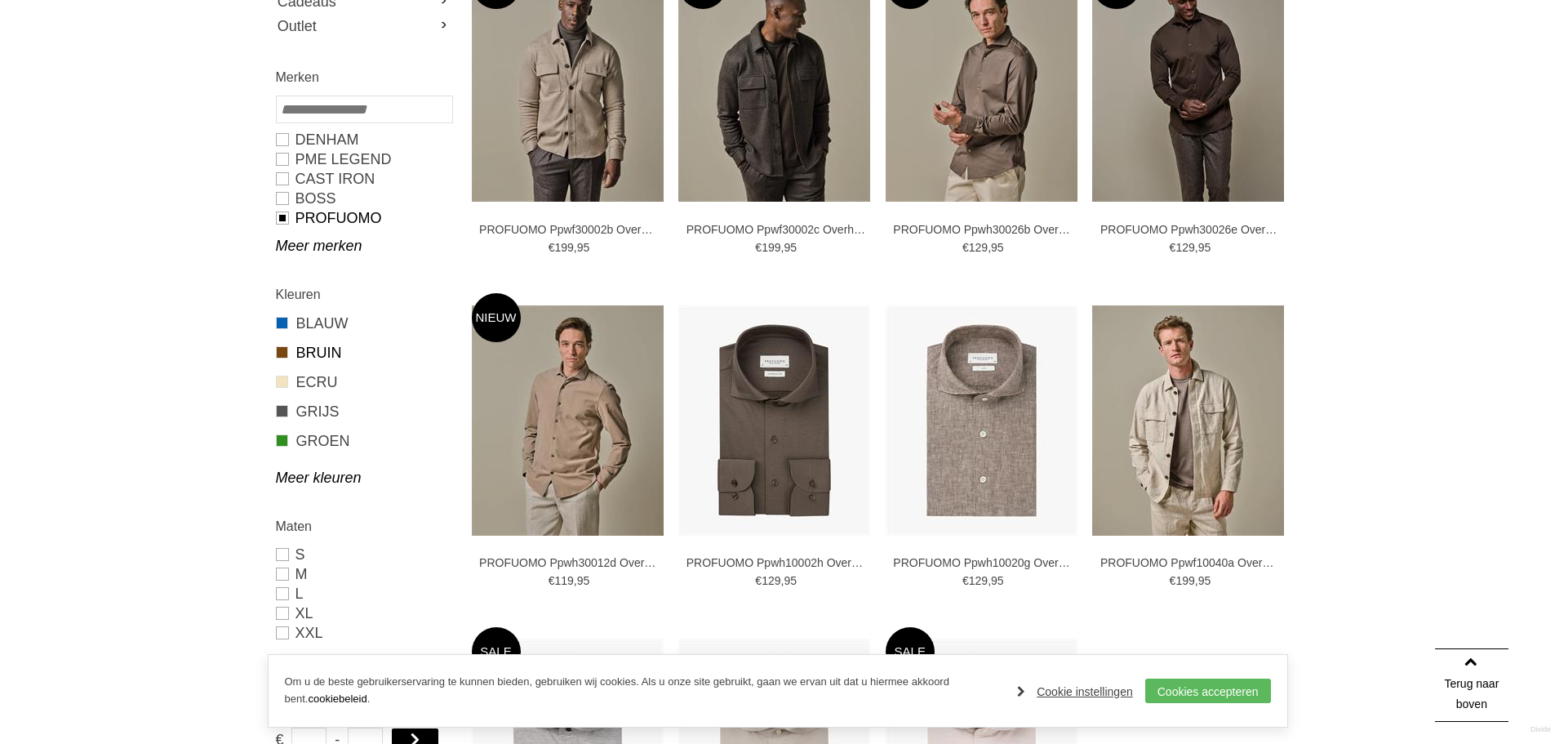
scroll to position [45, 0]
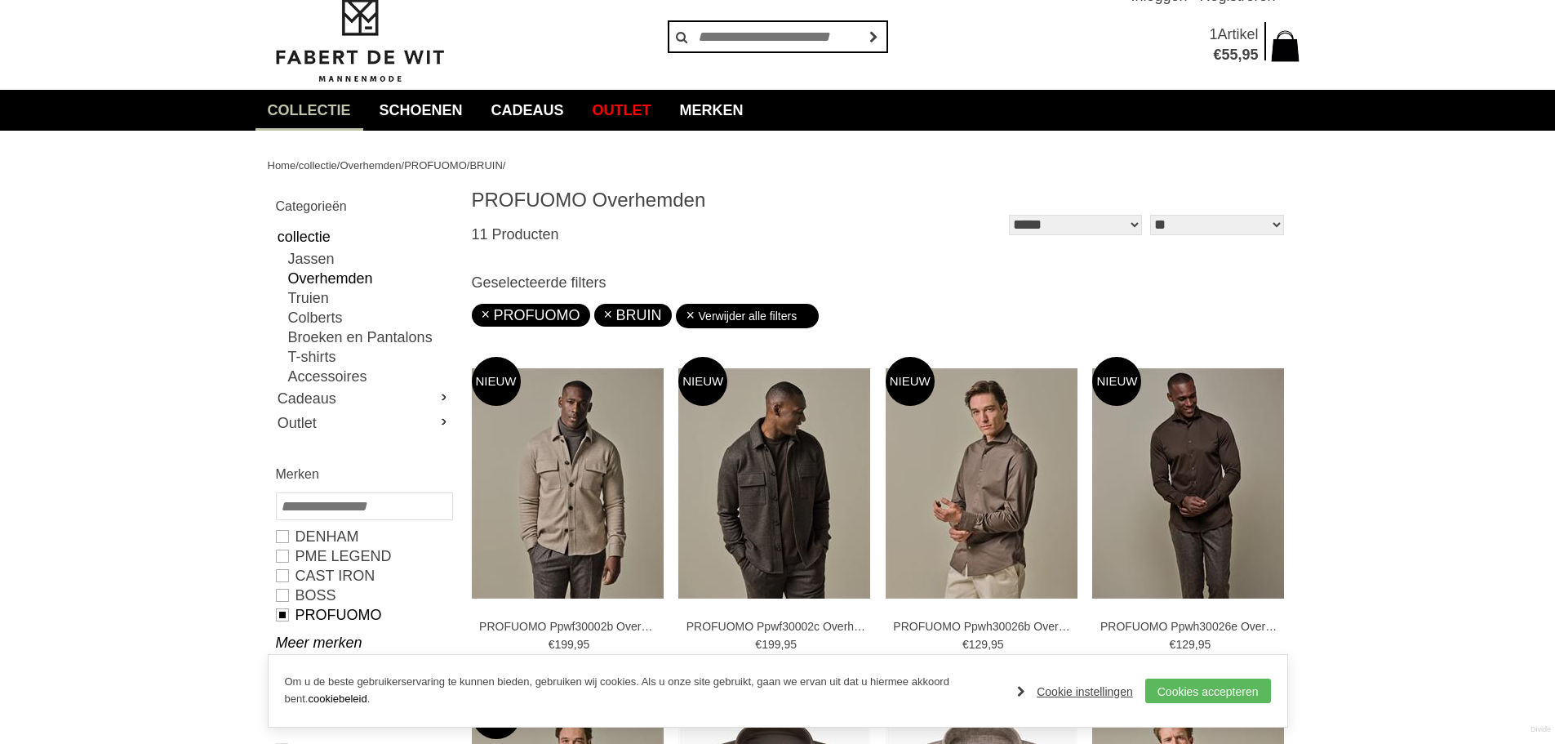
click at [1252, 47] on span "95" at bounding box center [1250, 55] width 16 height 16
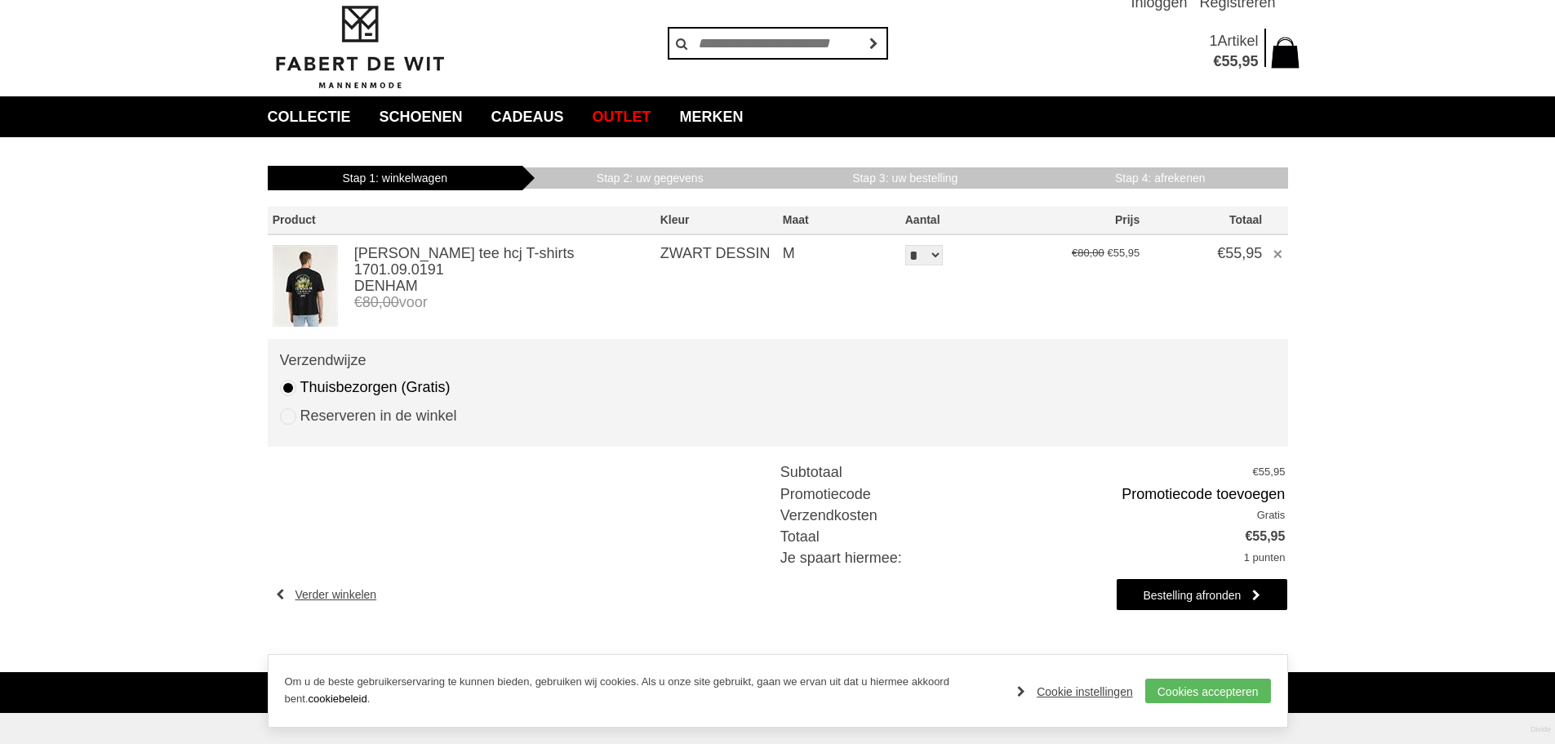
scroll to position [60, 0]
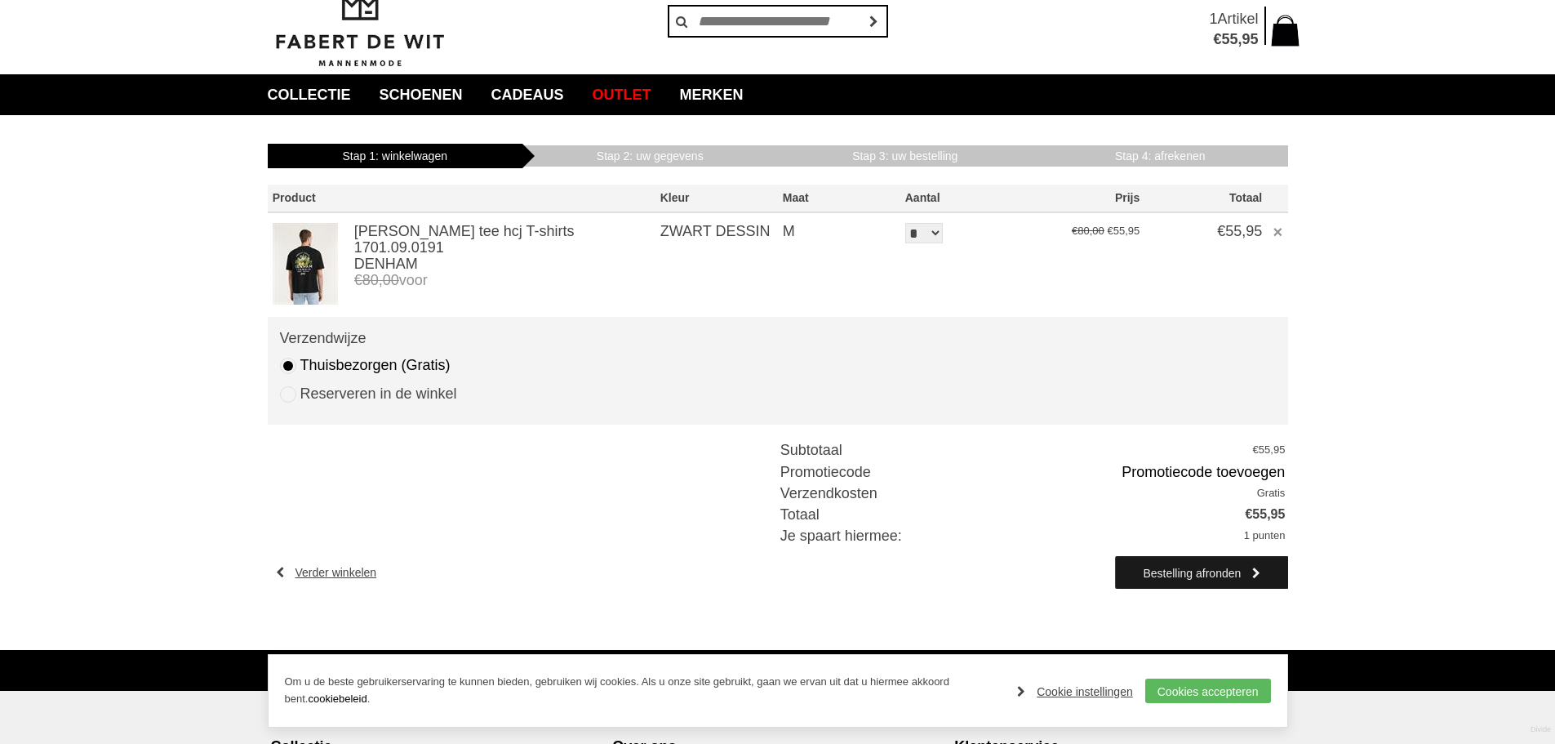
click at [1221, 574] on link "Bestelling afronden" at bounding box center [1201, 572] width 171 height 33
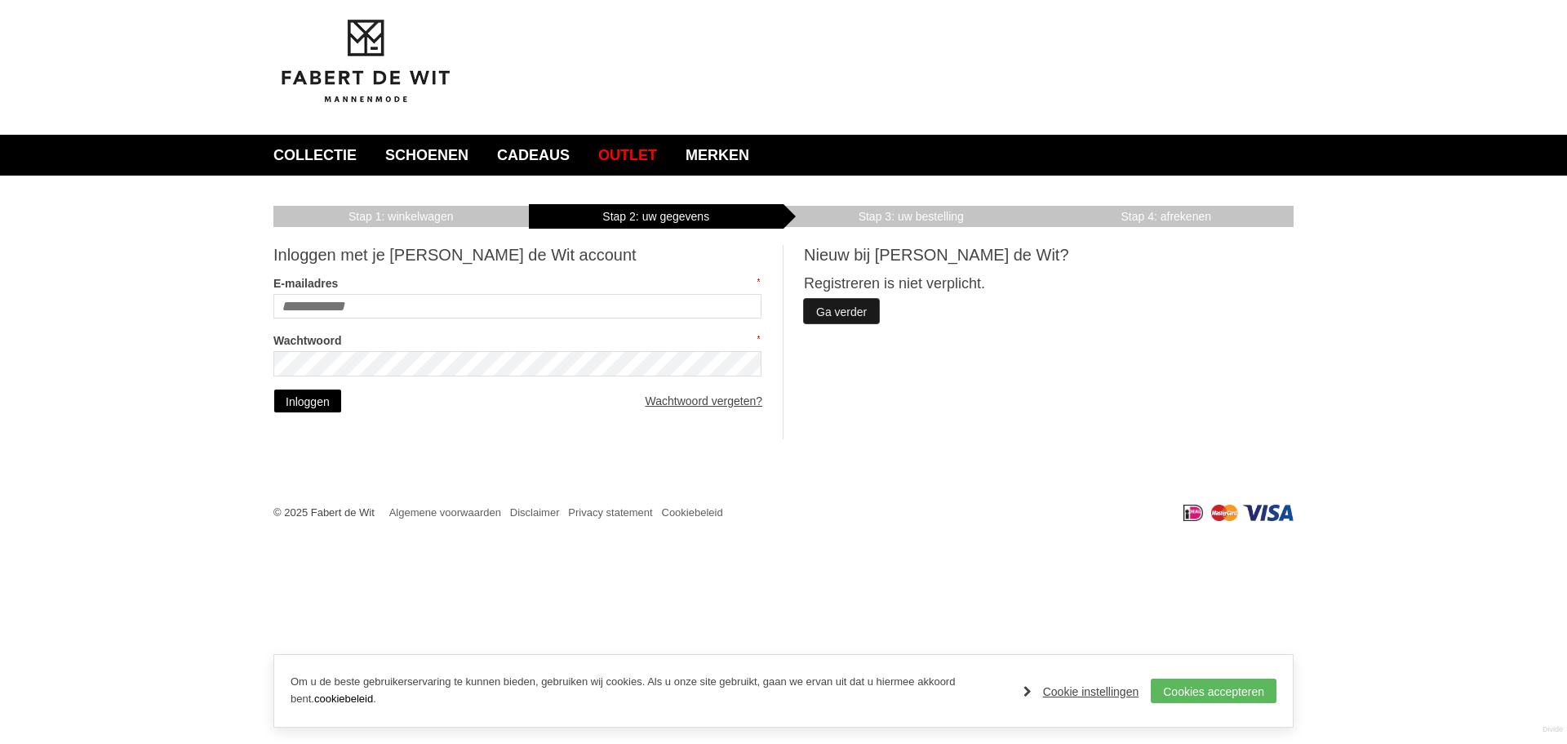
click at [851, 317] on link "Ga verder" at bounding box center [841, 311] width 75 height 24
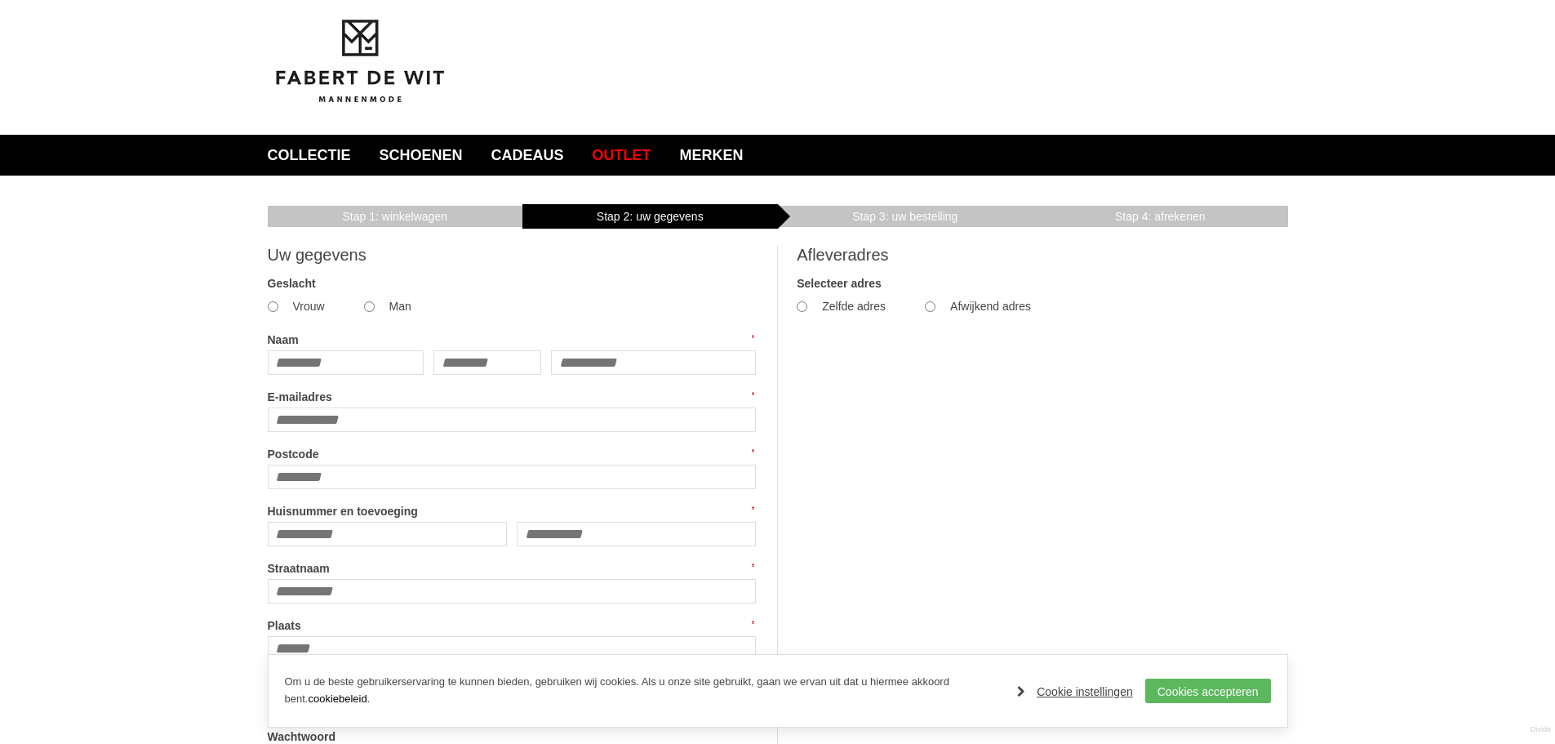
click at [377, 302] on span "Vrouw Man" at bounding box center [359, 305] width 183 height 16
click at [344, 358] on input "Naam" at bounding box center [346, 362] width 157 height 24
type input "*****"
type input "**********"
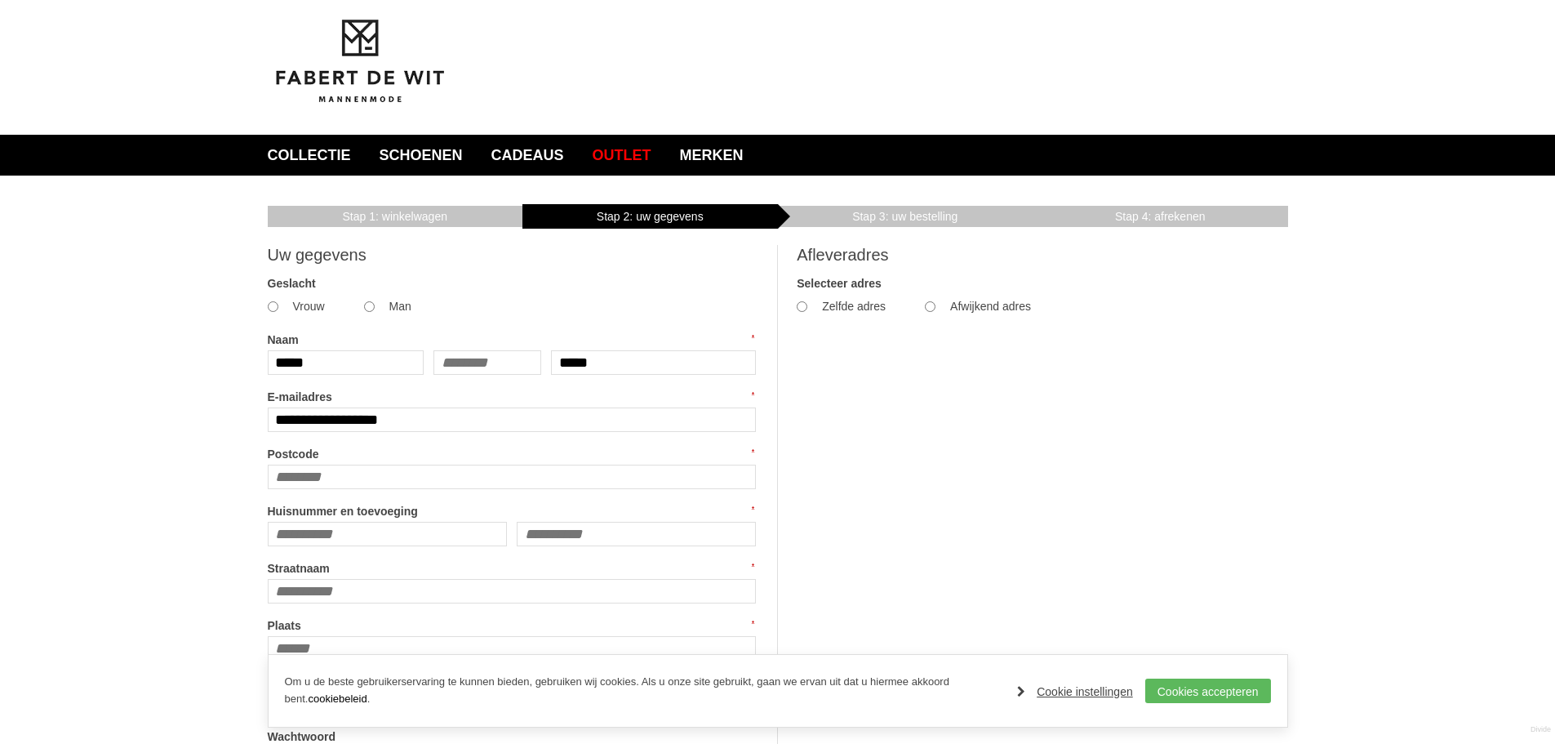
type input "******"
type input "*********"
type input "**********"
click at [1242, 460] on main "Winkelwagen Inloggen Uw gegevens Uw bestelling Afrekenen Bedankt Uw gegevens Ge…" at bounding box center [778, 509] width 1020 height 642
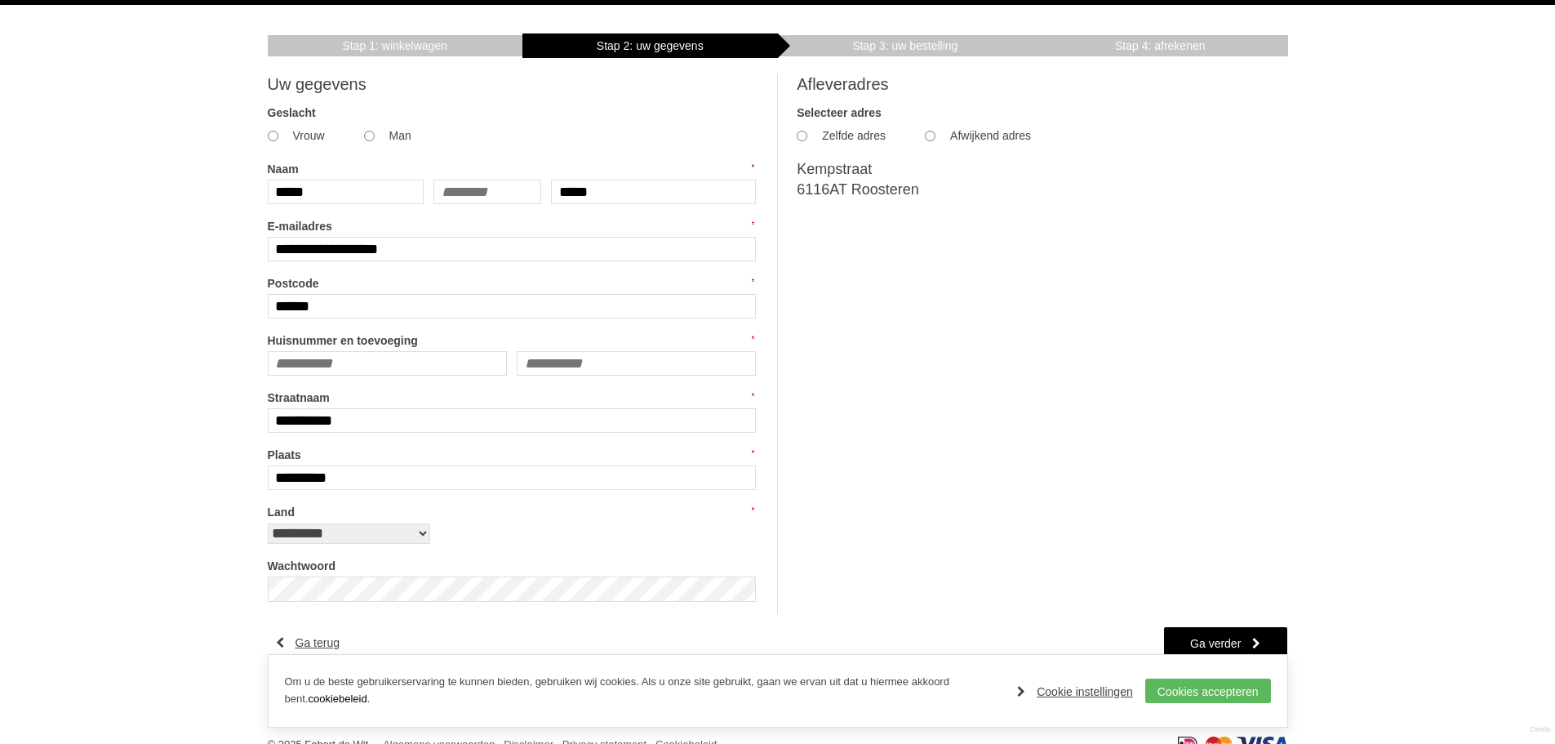
scroll to position [206, 0]
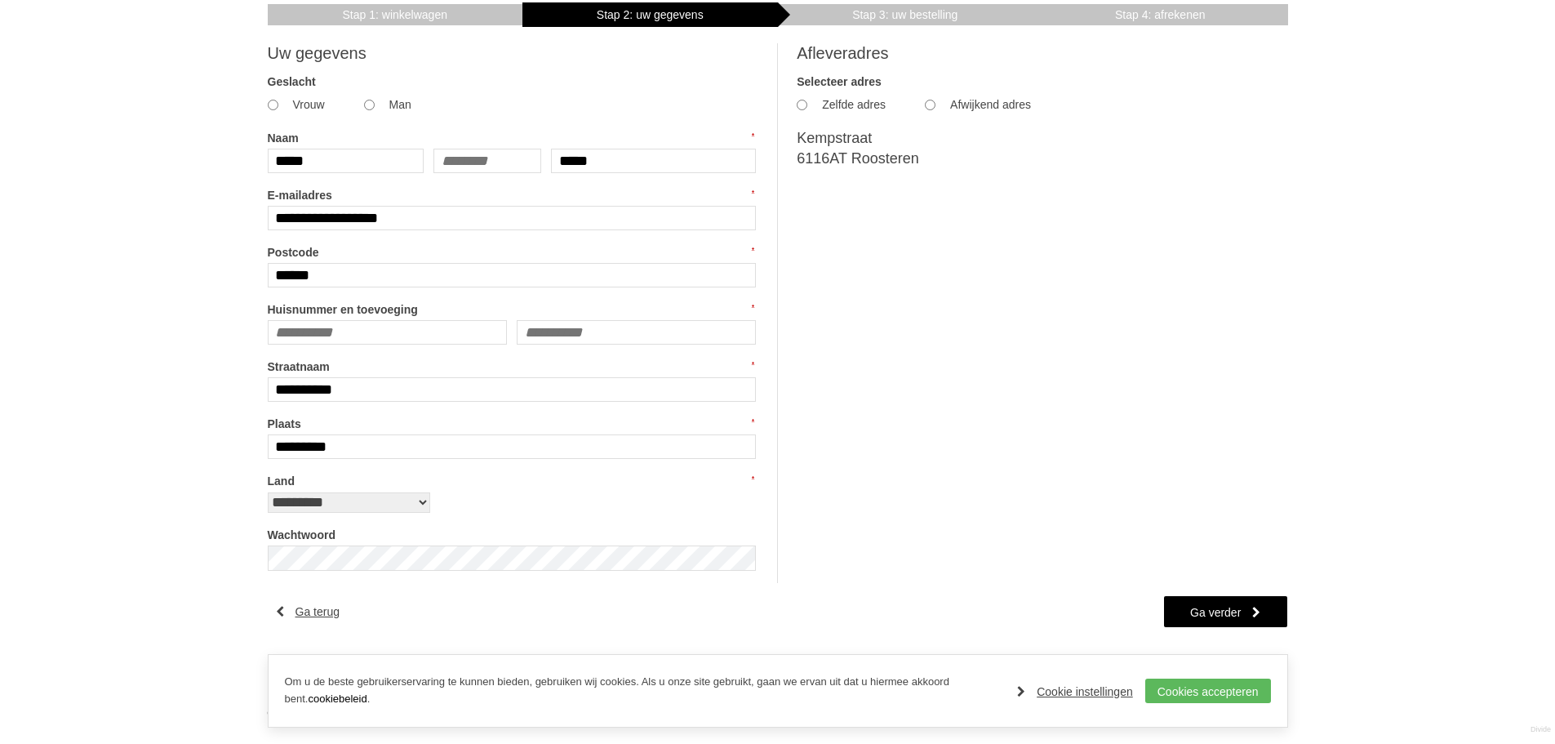
click at [449, 322] on input "Huisnummer en toevoeging" at bounding box center [388, 332] width 240 height 24
type input "**"
click at [1245, 358] on main "Winkelwagen Inloggen Uw gegevens Uw bestelling Afrekenen Bedankt Uw gegevens Ge…" at bounding box center [778, 307] width 1020 height 642
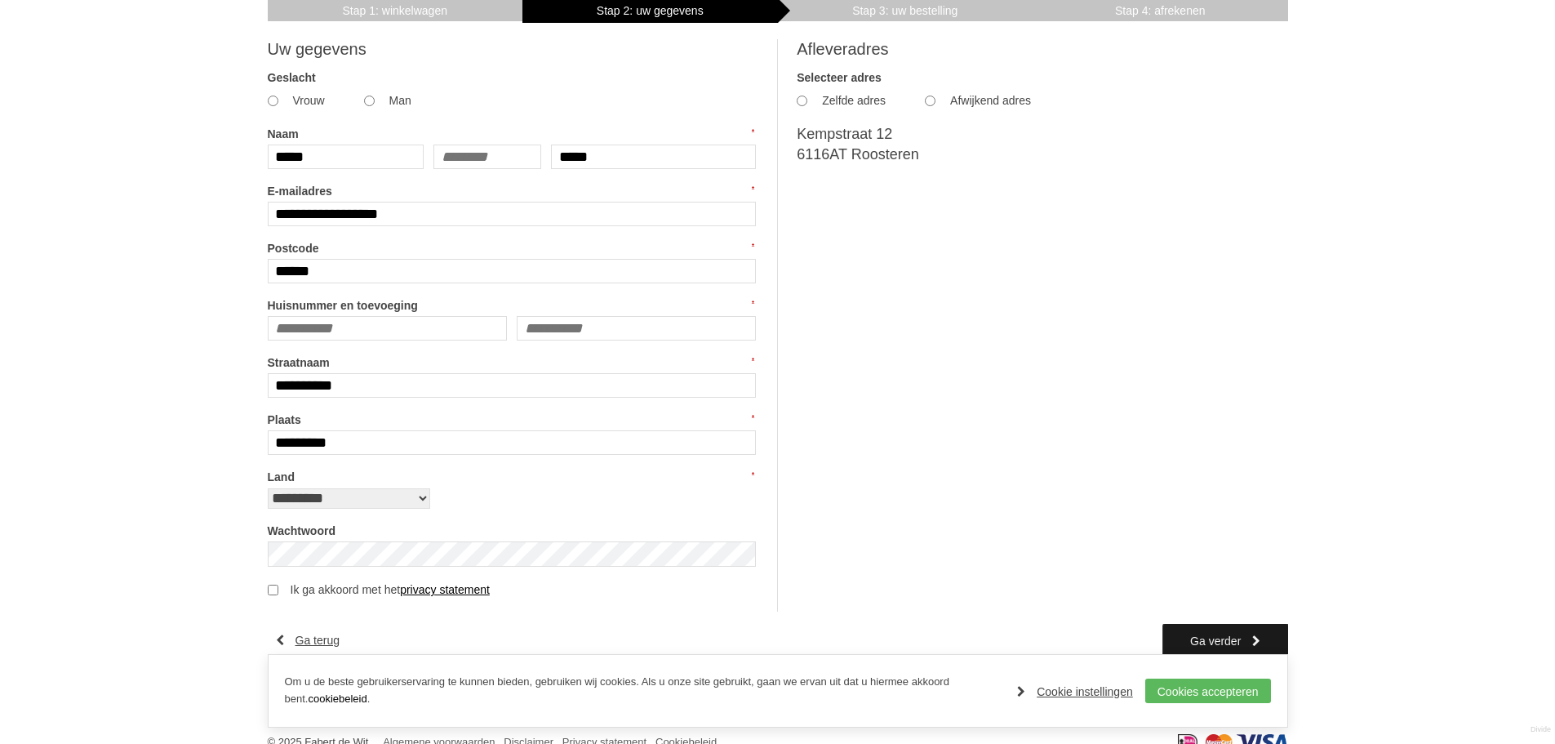
click at [1251, 646] on link "Ga verder" at bounding box center [1225, 640] width 125 height 33
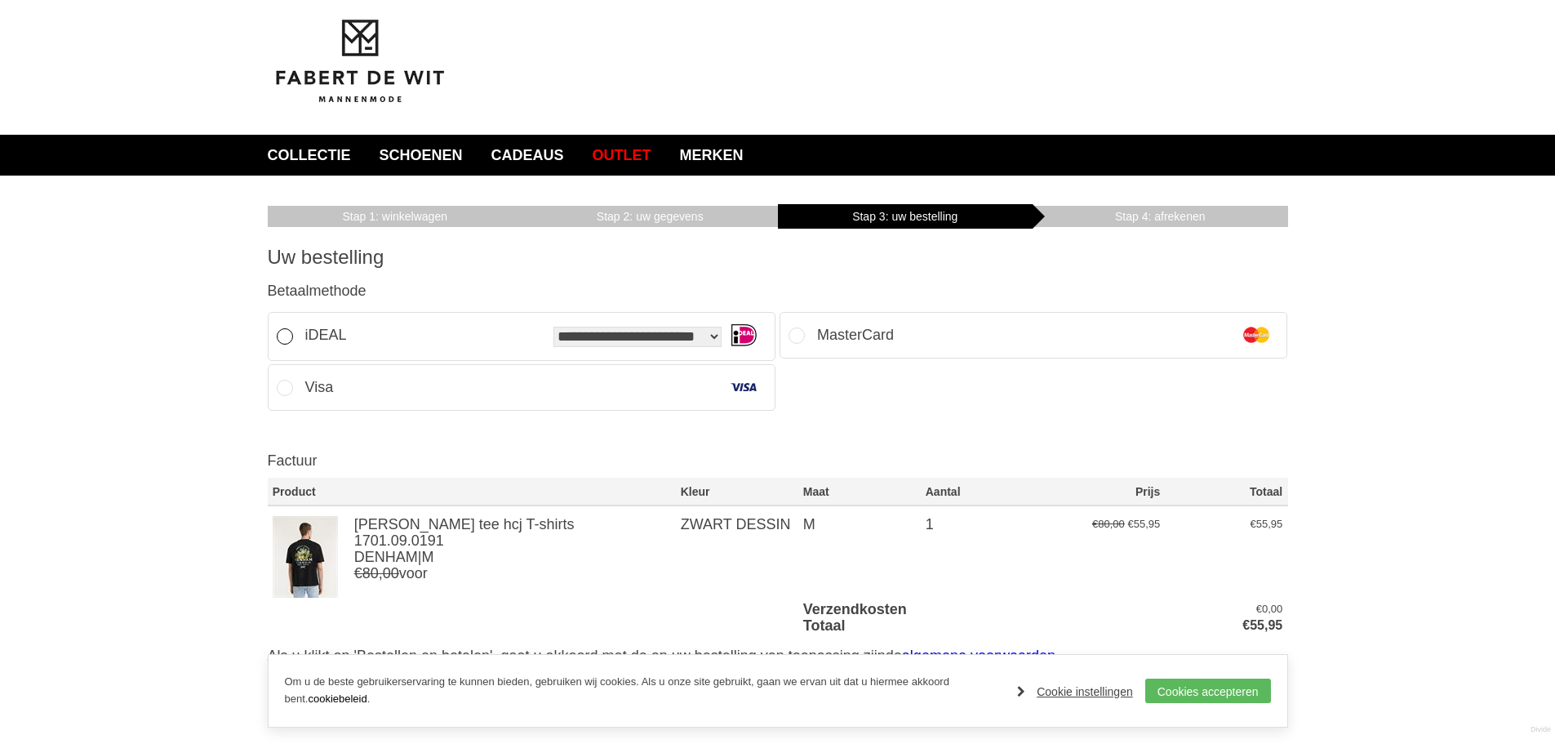
click at [582, 320] on li "**********" at bounding box center [522, 336] width 509 height 49
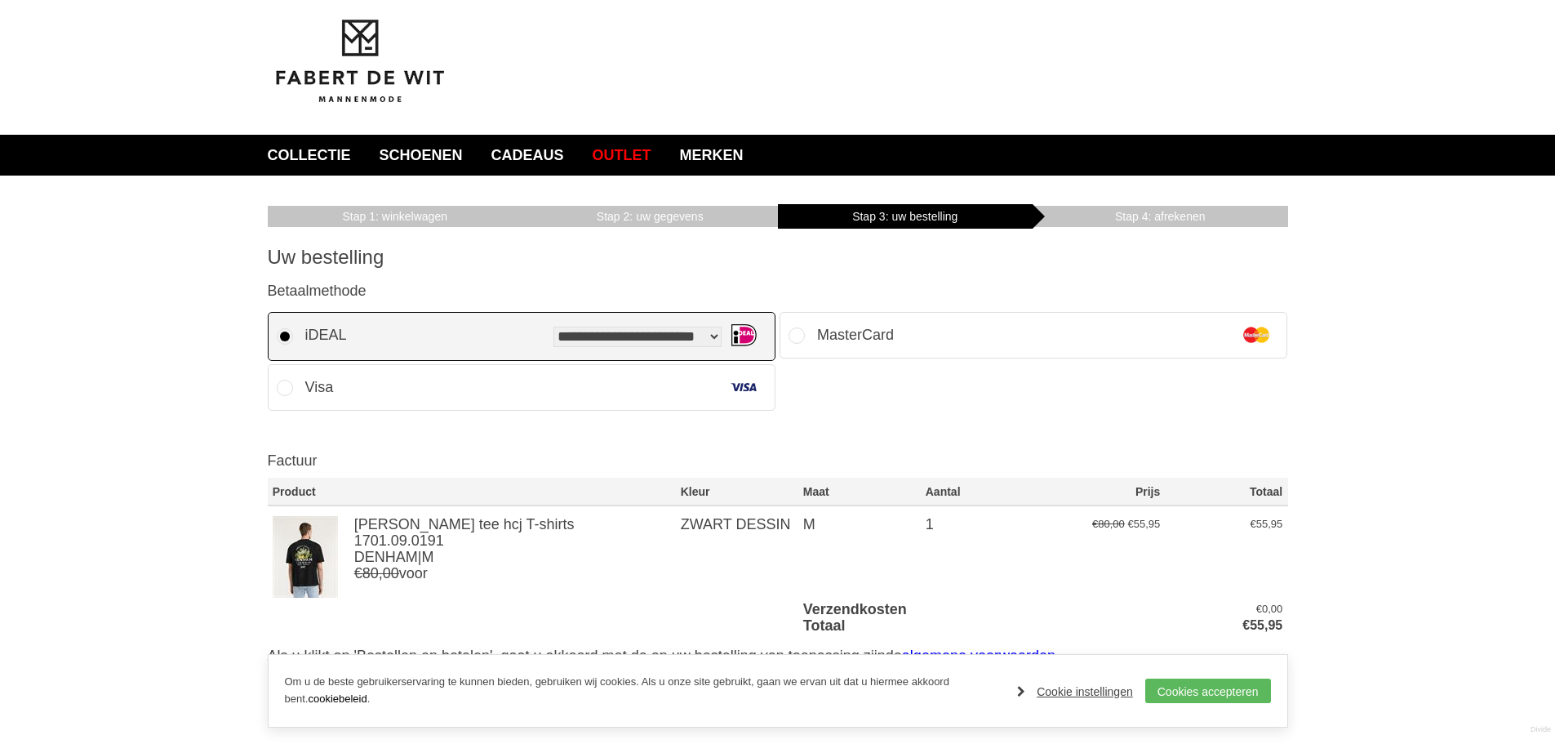
click at [578, 336] on select "**********" at bounding box center [637, 337] width 168 height 20
select select "*"
click at [553, 327] on select "**********" at bounding box center [637, 337] width 168 height 20
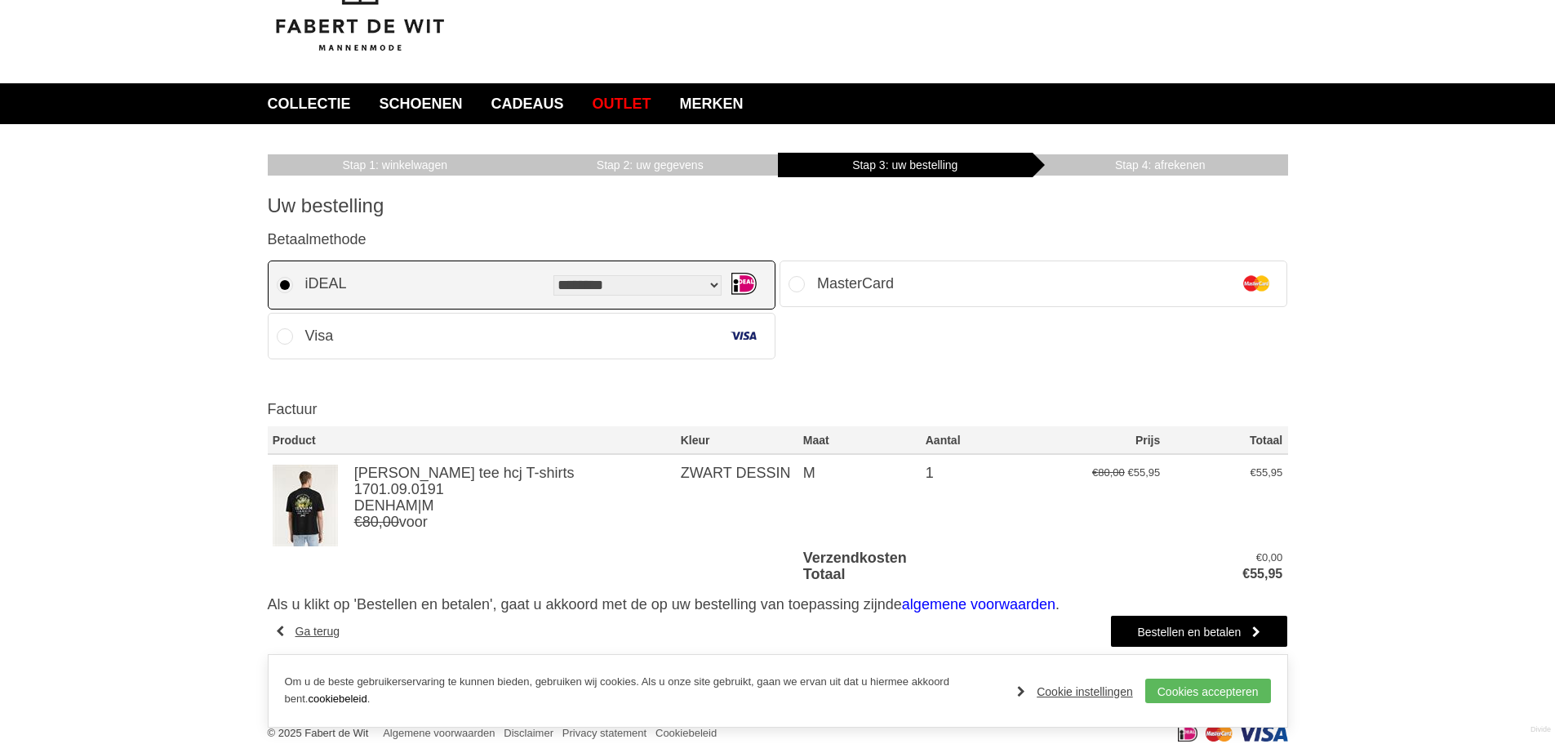
scroll to position [70, 0]
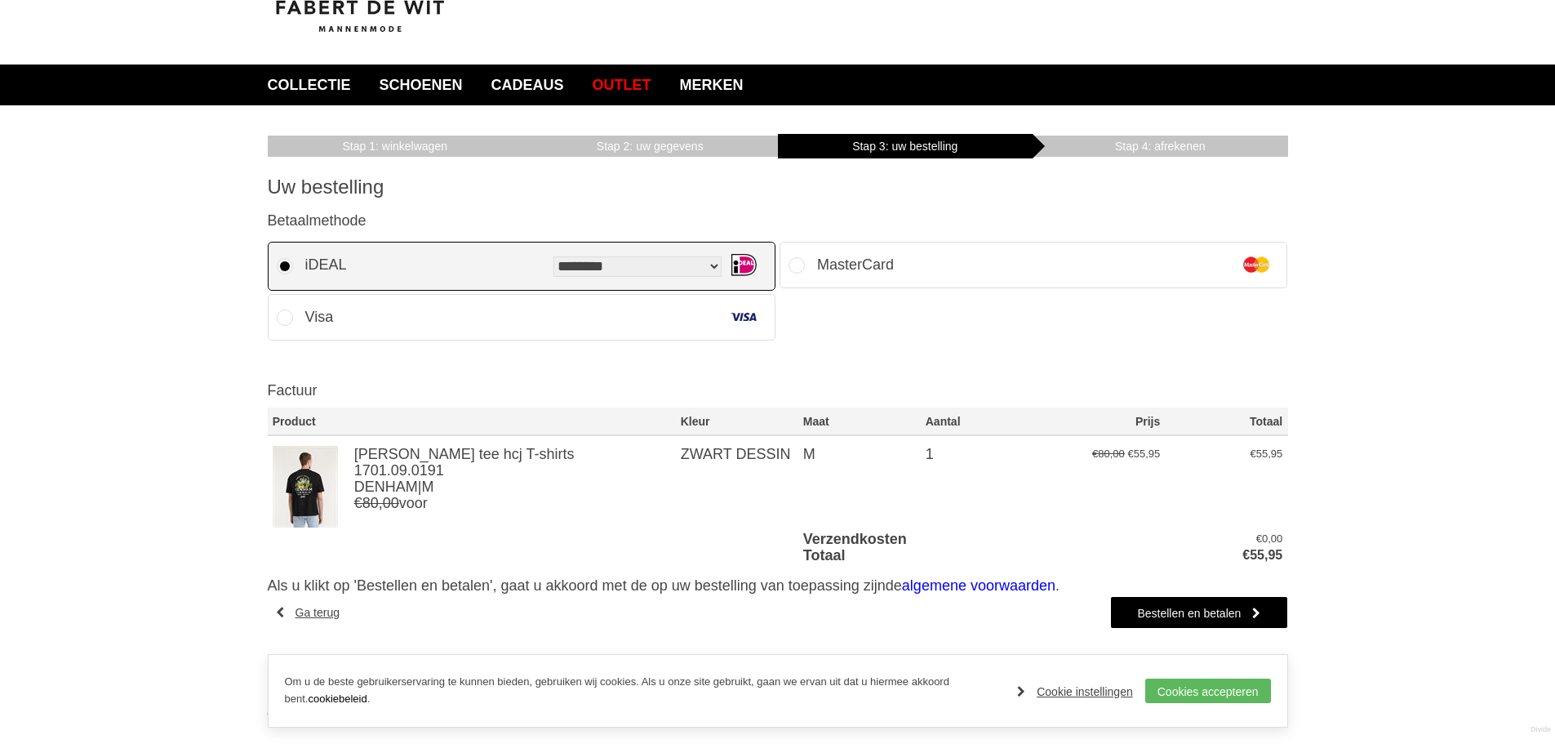
click at [1487, 449] on div "Winkelwagen Inloggen Uw gegevens Uw bestelling Afrekenen Bedankt Uw bestelling …" at bounding box center [777, 424] width 1555 height 639
click at [1216, 624] on link "Bestellen en betalen" at bounding box center [1198, 612] width 177 height 33
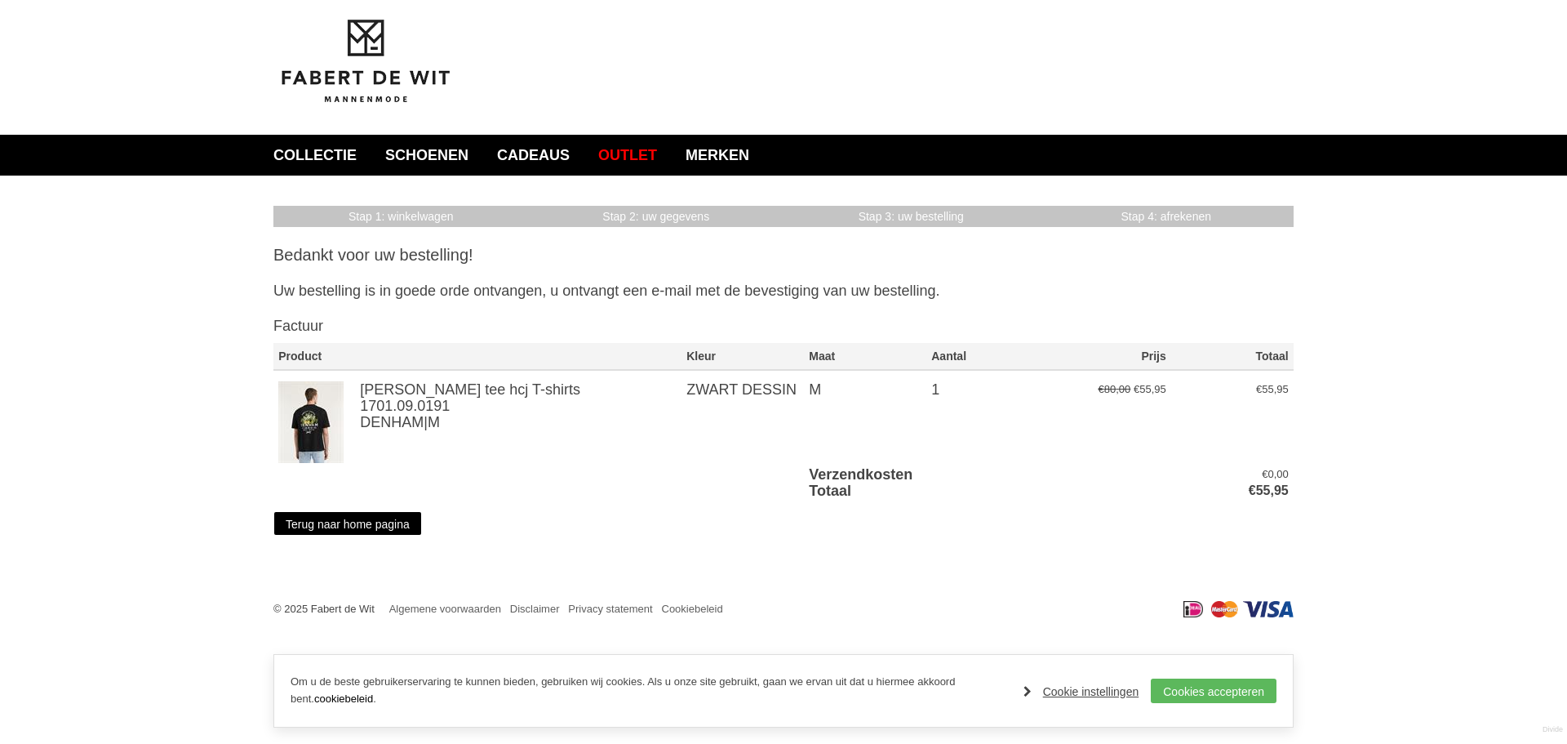
click at [362, 47] on img at bounding box center [365, 61] width 184 height 88
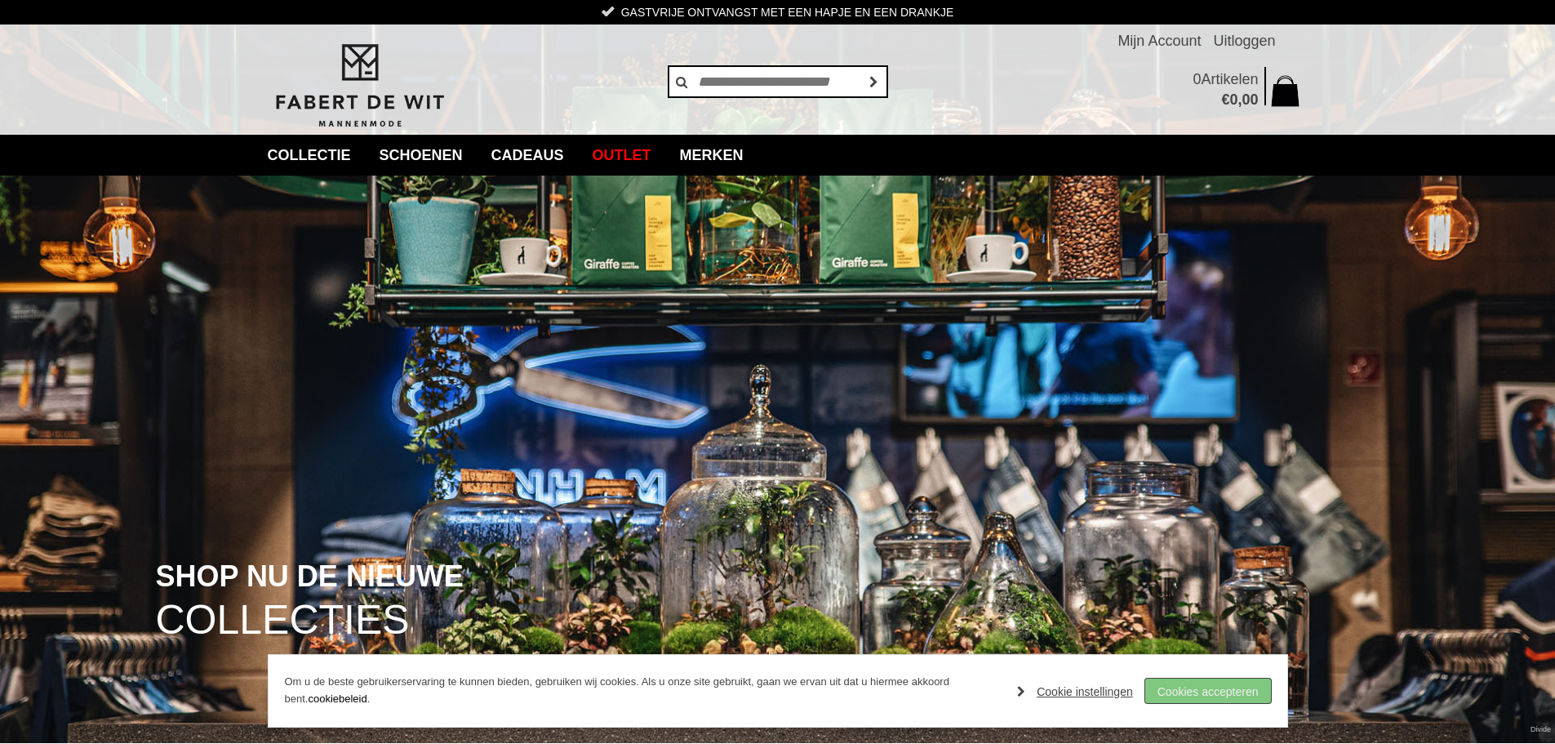
click at [1202, 695] on link "Cookies accepteren" at bounding box center [1208, 690] width 126 height 24
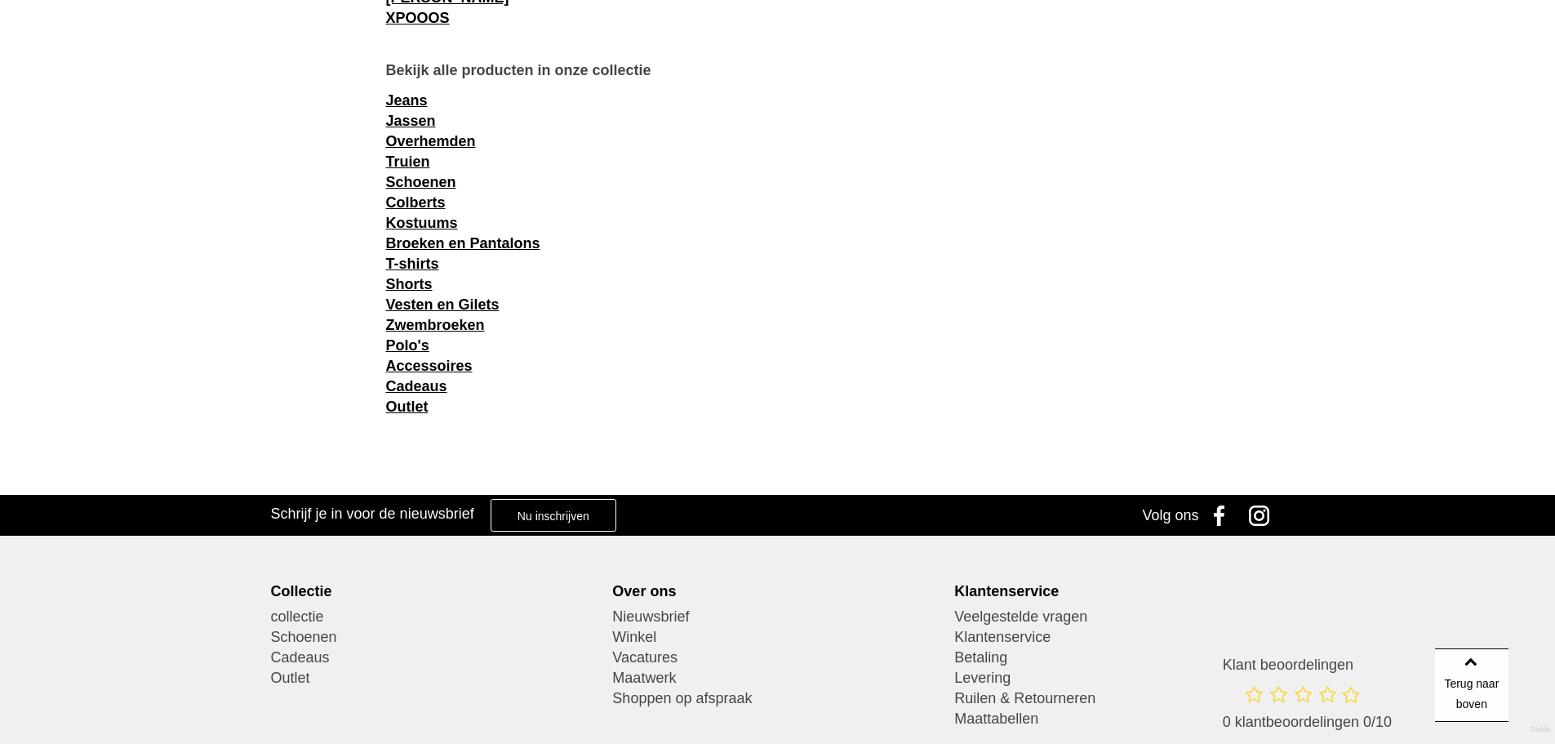
scroll to position [2387, 0]
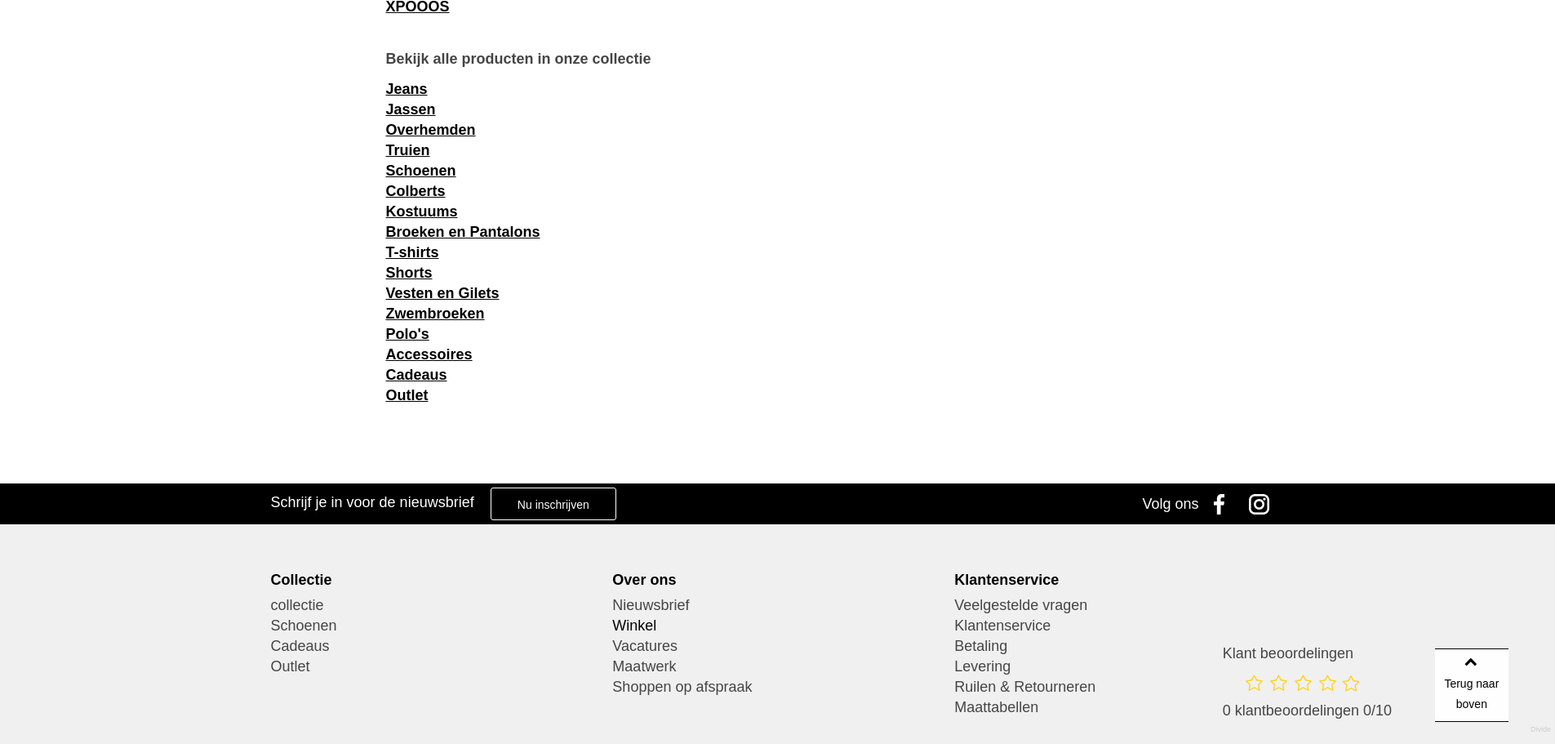
click at [647, 626] on link "Winkel" at bounding box center [777, 626] width 330 height 20
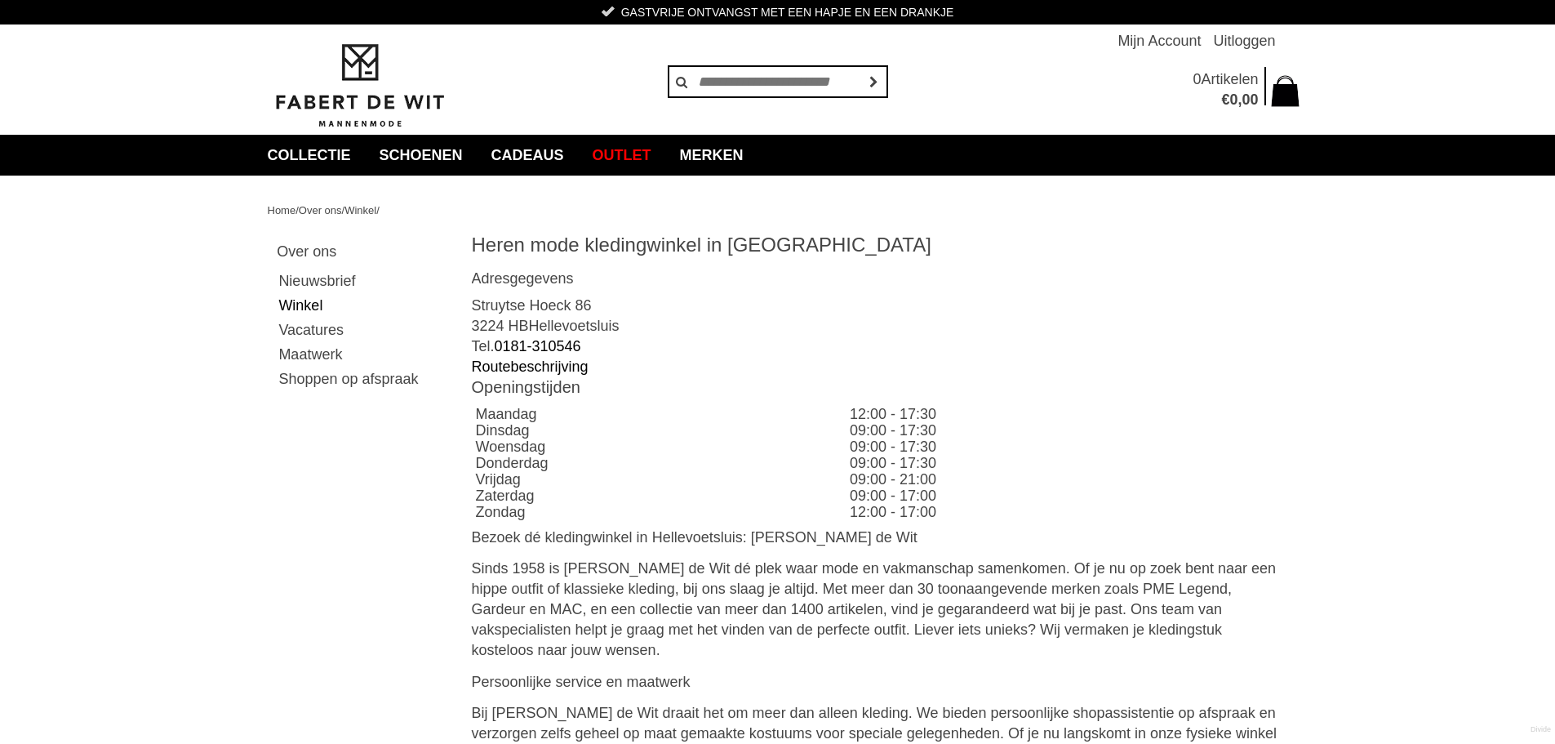
click at [696, 496] on td "Zaterdag" at bounding box center [659, 495] width 375 height 16
click at [758, 703] on p "Bij Fabert de Wit draait het om meer dan alleen kleding. We bieden persoonlijke…" at bounding box center [880, 733] width 816 height 61
click at [1167, 621] on p "Sinds 1958 is Fabert de Wit dé plek waar mode en vakmanschap samenkomen. Of je …" at bounding box center [880, 609] width 816 height 102
